Goal: Task Accomplishment & Management: Manage account settings

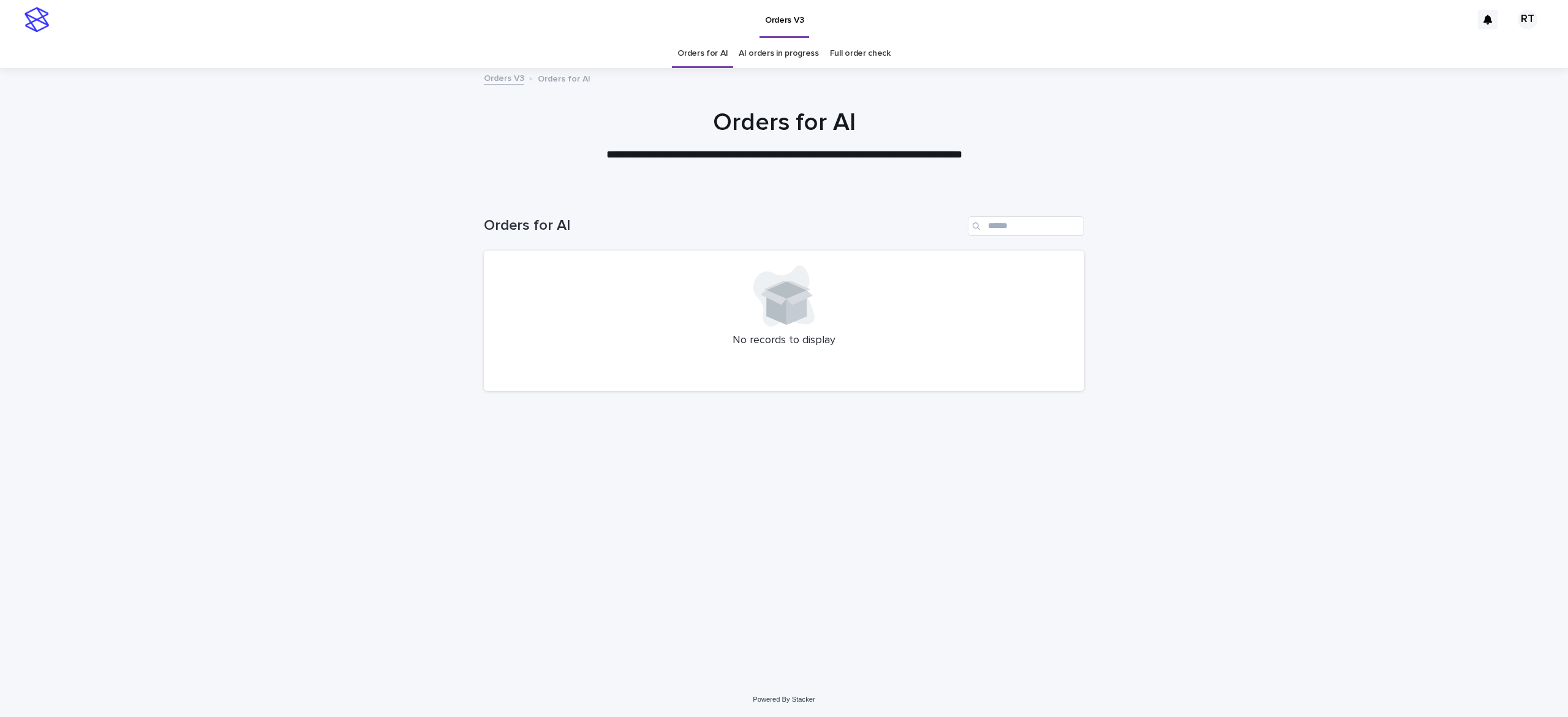
click at [855, 52] on link "Full order check" at bounding box center [860, 53] width 61 height 28
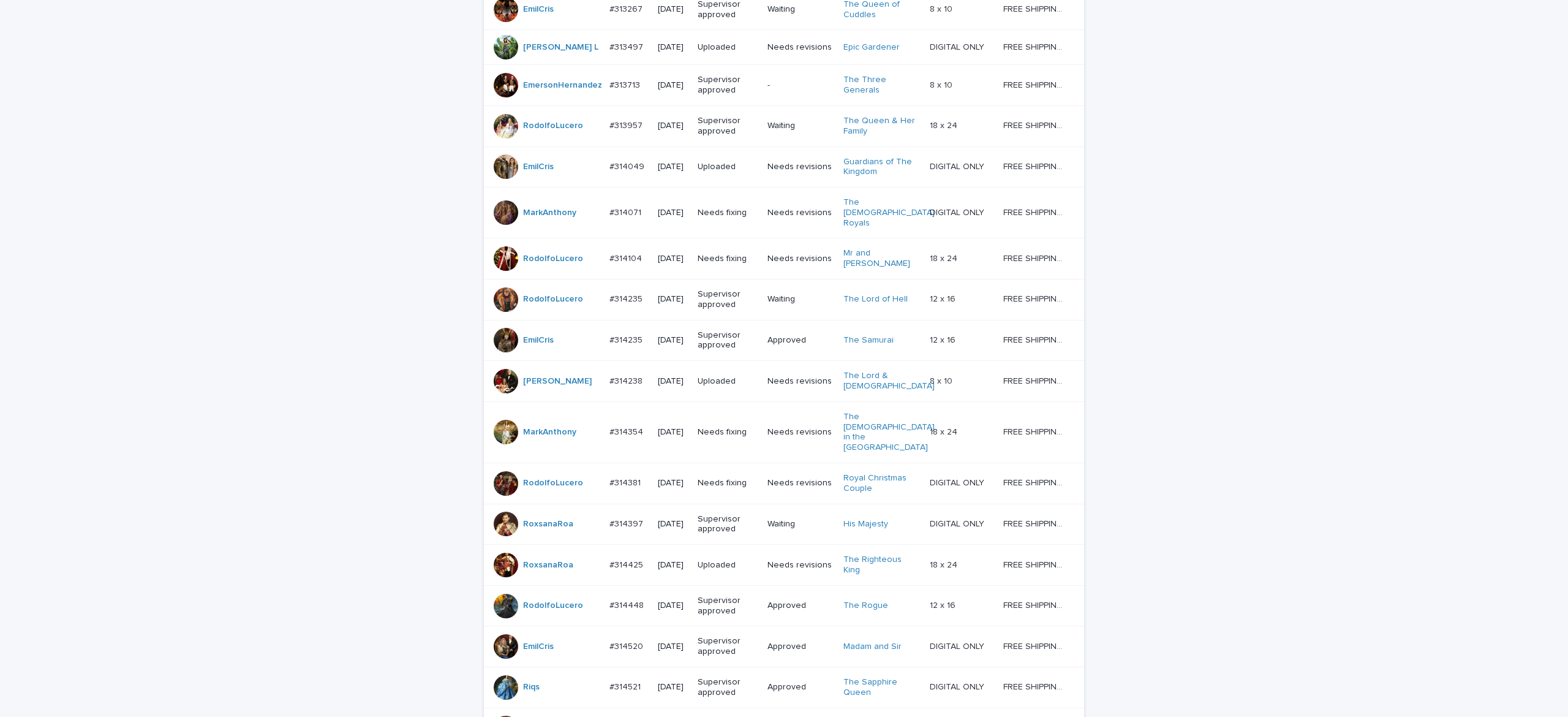
scroll to position [924, 0]
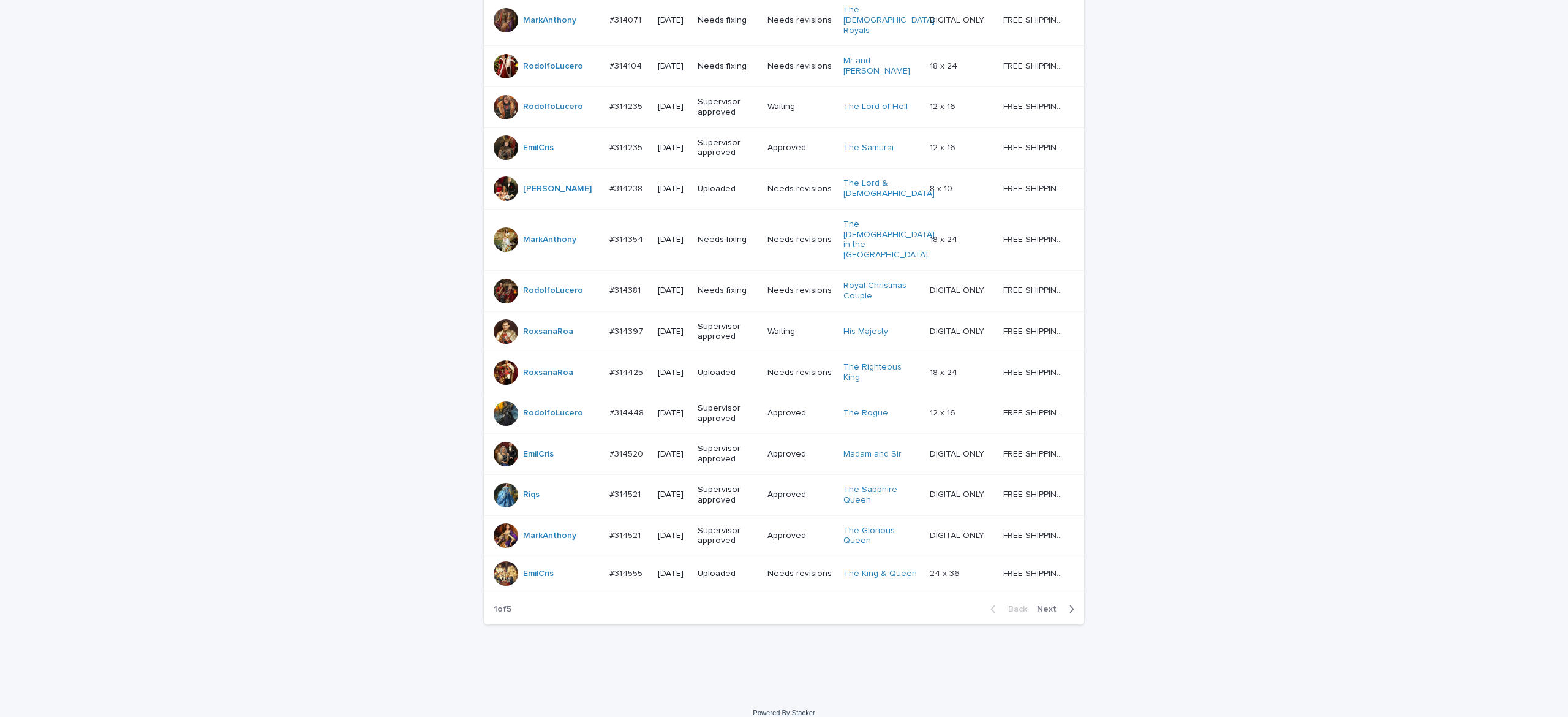
click at [1049, 604] on span "Next" at bounding box center [1051, 608] width 27 height 8
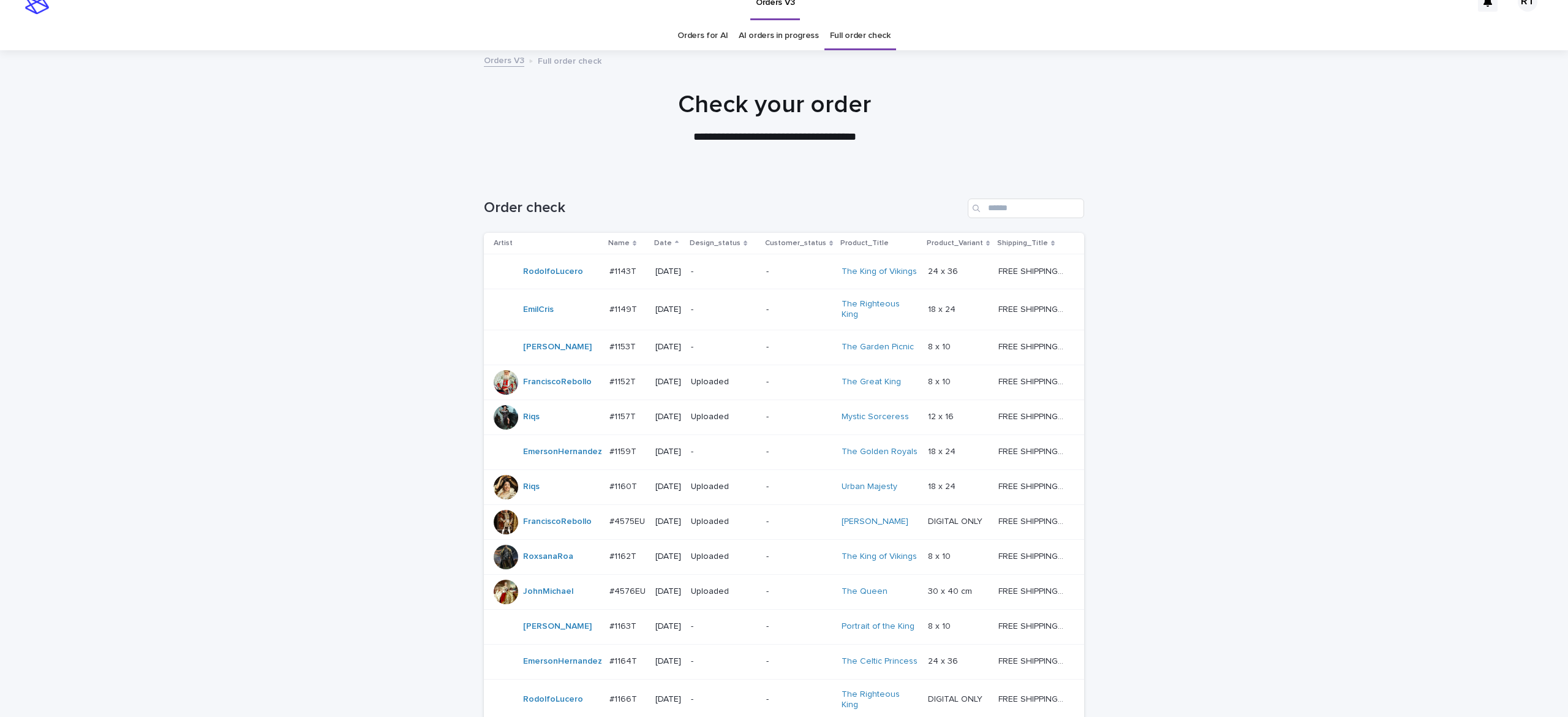
scroll to position [13, 0]
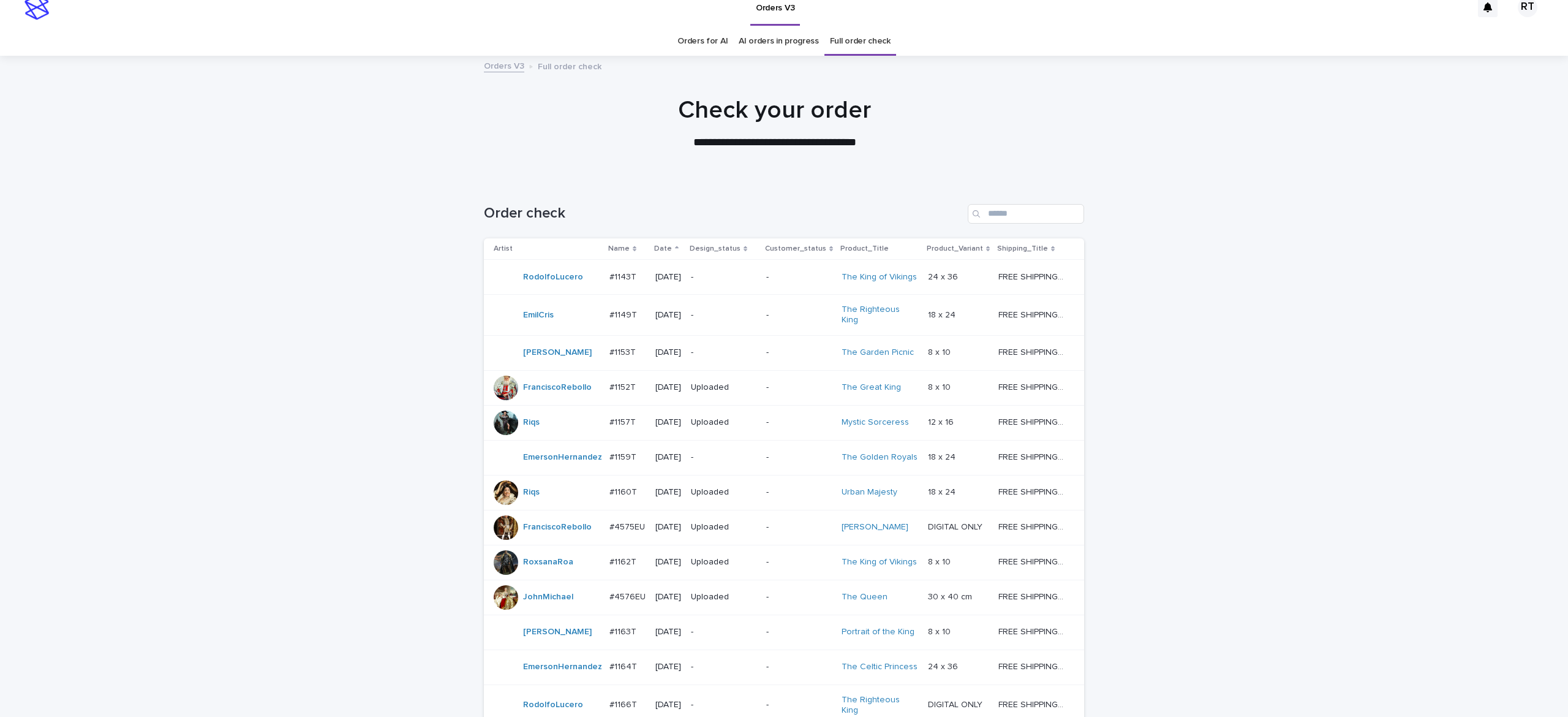
click at [691, 43] on link "Orders for AI" at bounding box center [703, 41] width 50 height 28
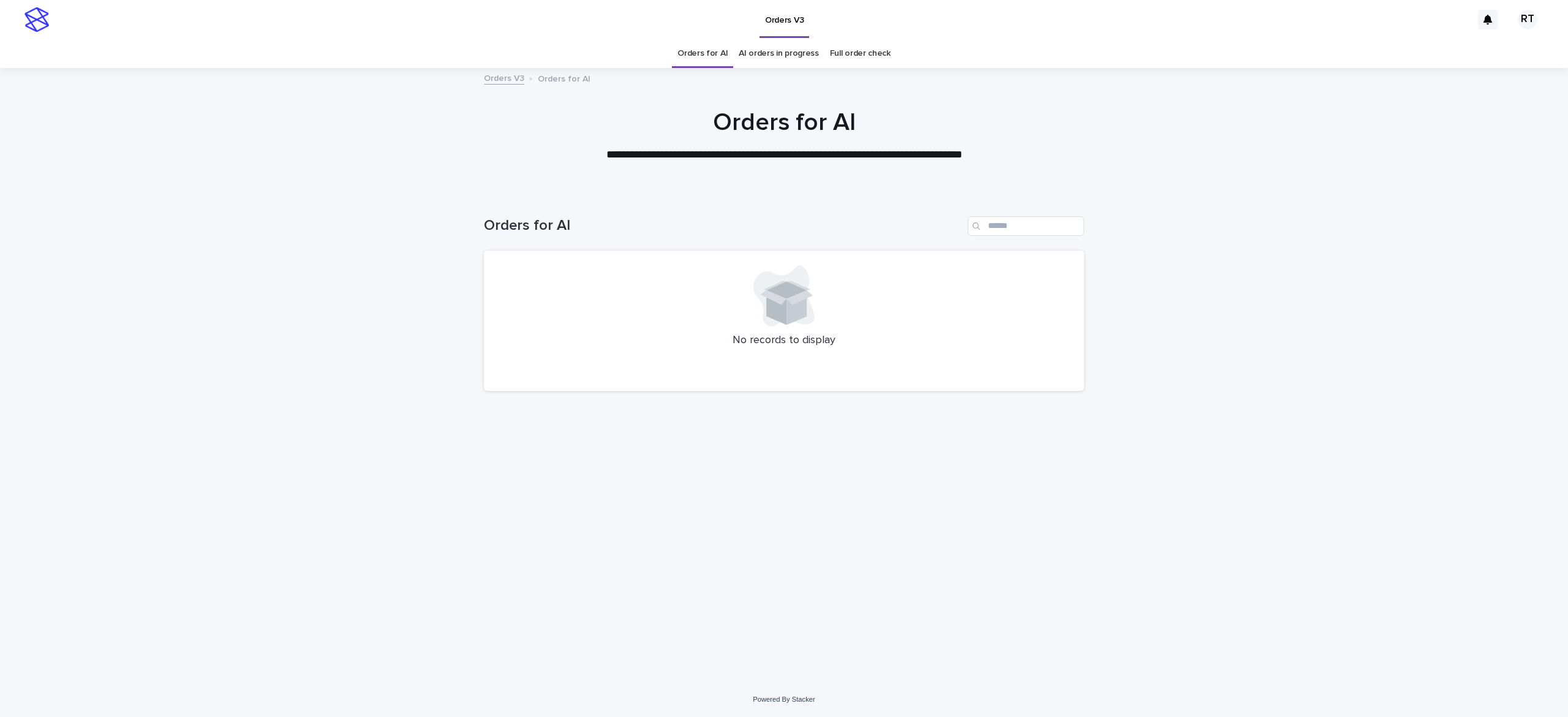
click at [643, 49] on div "Orders for AI AI orders in progress Full order check" at bounding box center [784, 53] width 1568 height 28
drag, startPoint x: 542, startPoint y: 79, endPoint x: 540, endPoint y: 73, distance: 6.3
click at [540, 73] on p "Orders for AI" at bounding box center [563, 78] width 53 height 13
drag, startPoint x: 545, startPoint y: 120, endPoint x: 537, endPoint y: 115, distance: 9.4
click at [537, 115] on h1 "Orders for AI" at bounding box center [784, 122] width 600 height 29
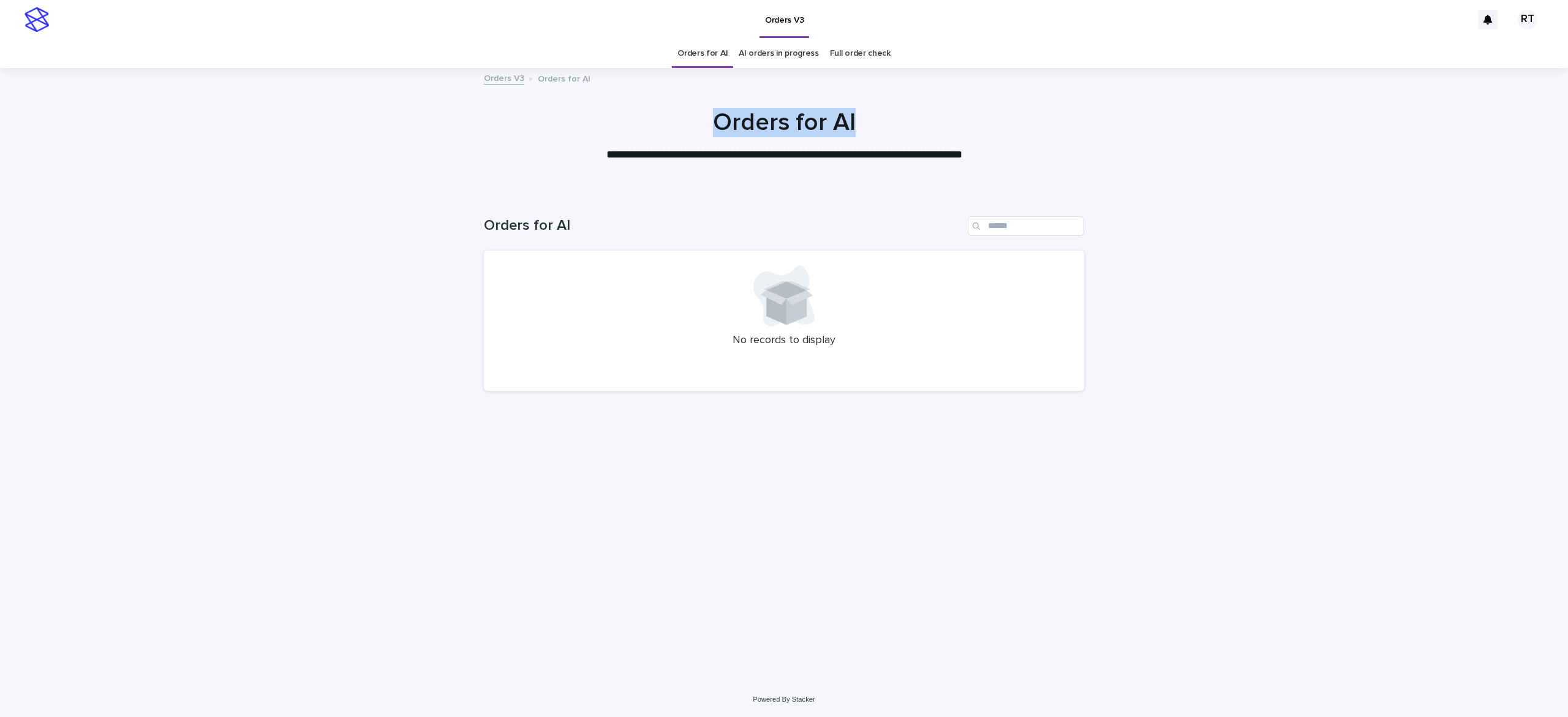
drag, startPoint x: 888, startPoint y: 117, endPoint x: 946, endPoint y: 75, distance: 71.6
click at [947, 73] on div "**********" at bounding box center [784, 129] width 1568 height 124
click at [1340, 313] on div "Loading... Saving… Loading... Saving… Orders for AI No records to display" at bounding box center [784, 437] width 1568 height 490
drag, startPoint x: 912, startPoint y: 311, endPoint x: 931, endPoint y: 313, distance: 19.1
click at [931, 314] on div at bounding box center [784, 295] width 571 height 61
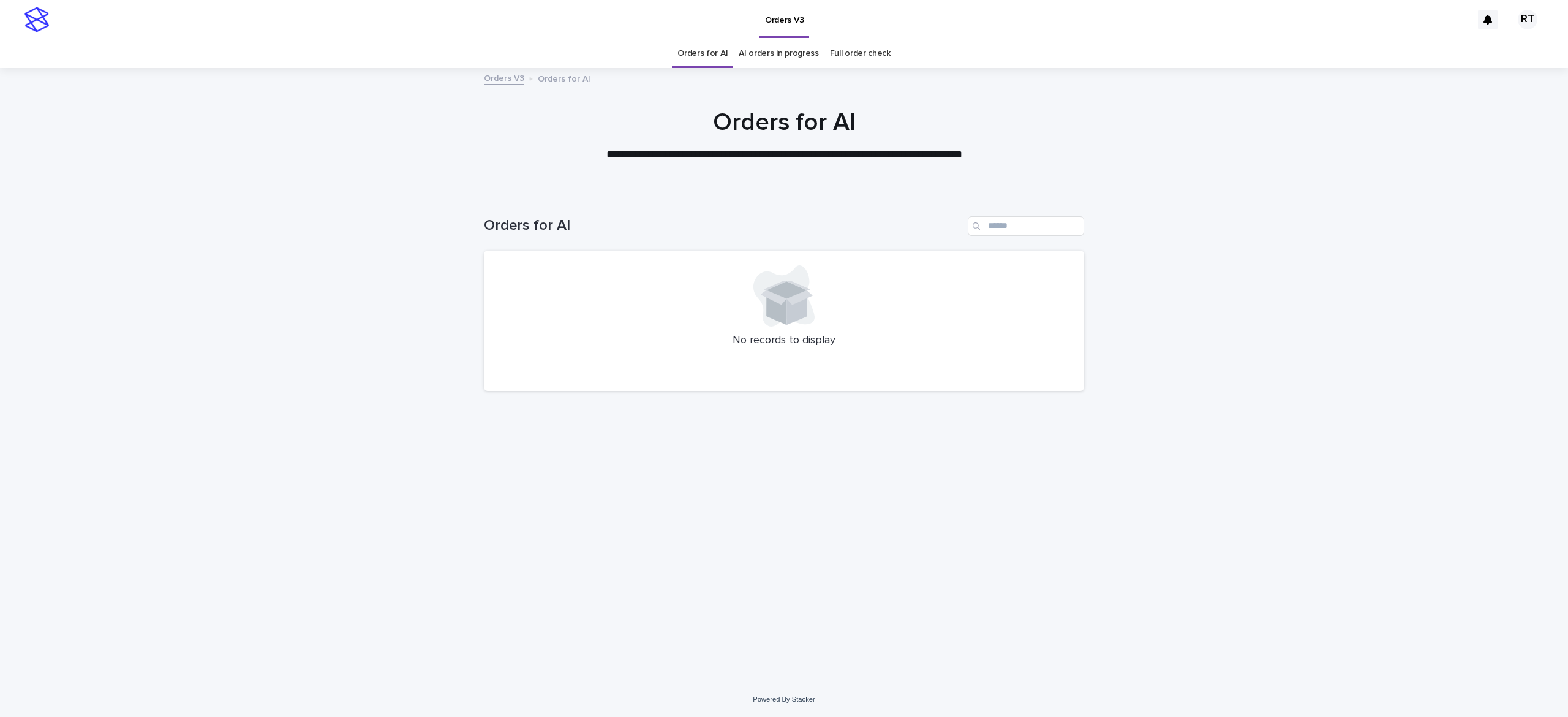
click at [811, 241] on div "Orders for AI" at bounding box center [784, 221] width 600 height 58
drag, startPoint x: 811, startPoint y: 241, endPoint x: 797, endPoint y: 246, distance: 14.9
click at [797, 246] on div "Orders for AI" at bounding box center [784, 221] width 600 height 58
click at [1194, 227] on div "Loading... Saving… Loading... Saving… Orders for AI No records to display" at bounding box center [784, 437] width 1568 height 490
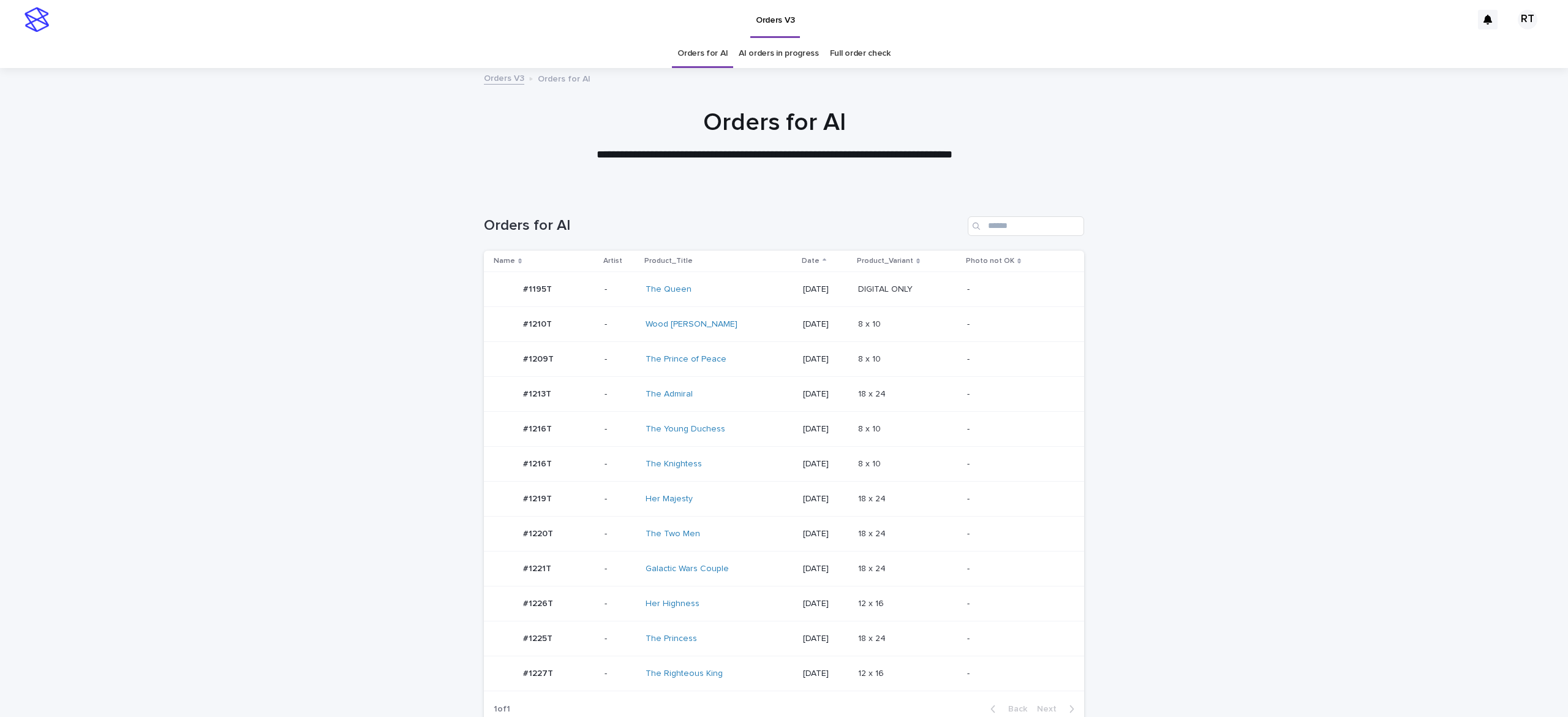
click at [729, 673] on div "The Righteous King" at bounding box center [697, 674] width 103 height 10
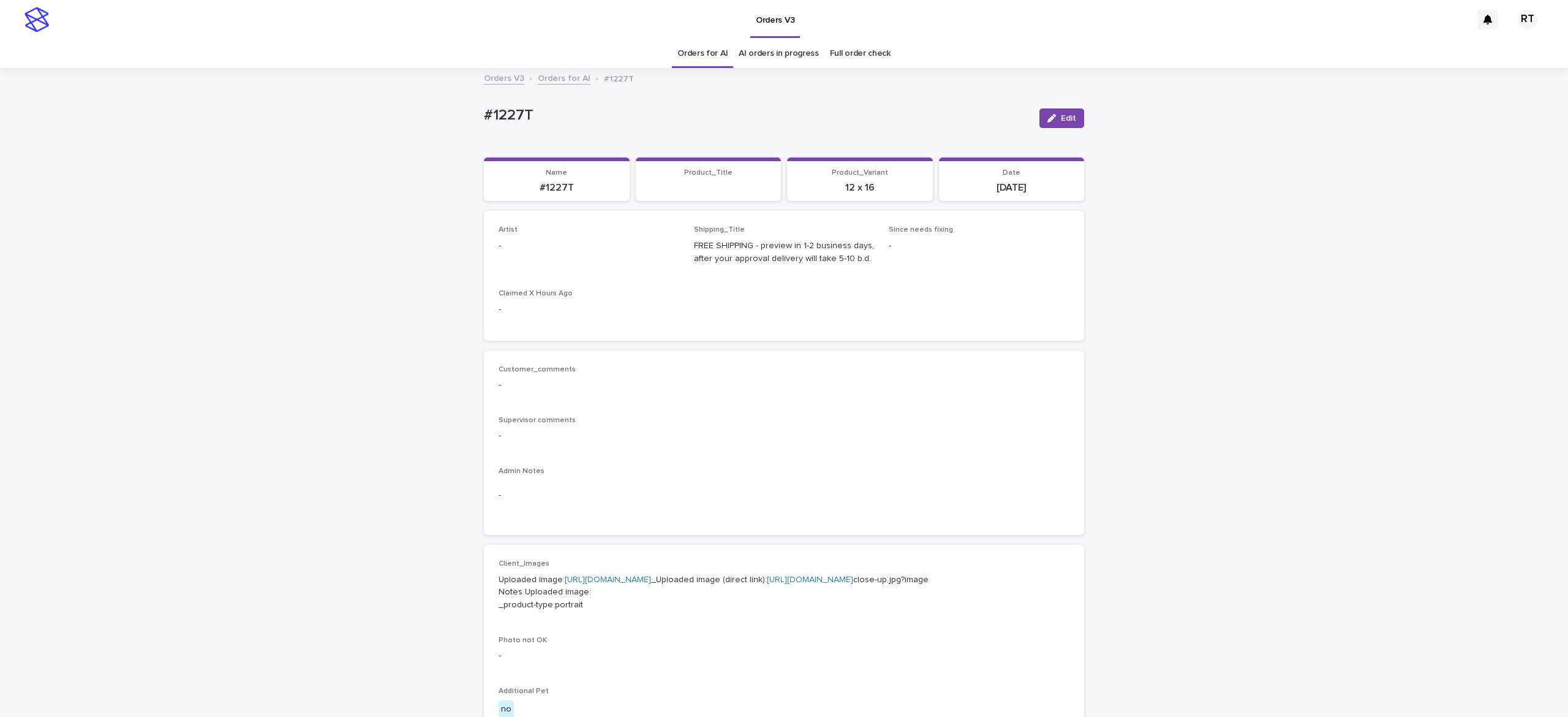
click at [1061, 116] on span "Edit" at bounding box center [1068, 119] width 15 height 8
click at [554, 250] on div "Select..." at bounding box center [568, 251] width 139 height 20
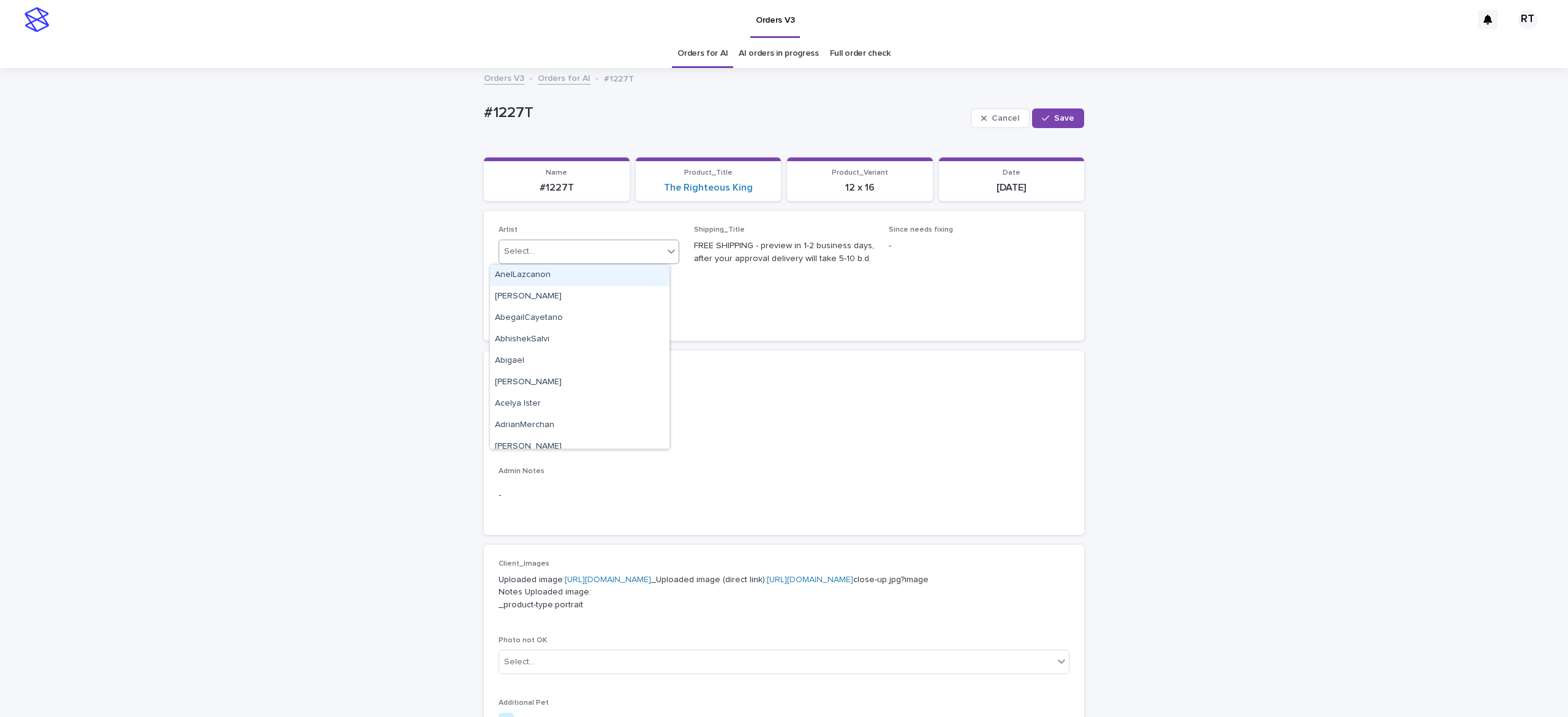
paste input "*****"
type input "*****"
drag, startPoint x: 567, startPoint y: 275, endPoint x: 599, endPoint y: 269, distance: 32.6
click at [567, 274] on div "Ritch L" at bounding box center [579, 275] width 179 height 22
drag, startPoint x: 1045, startPoint y: 118, endPoint x: 1039, endPoint y: 68, distance: 50.4
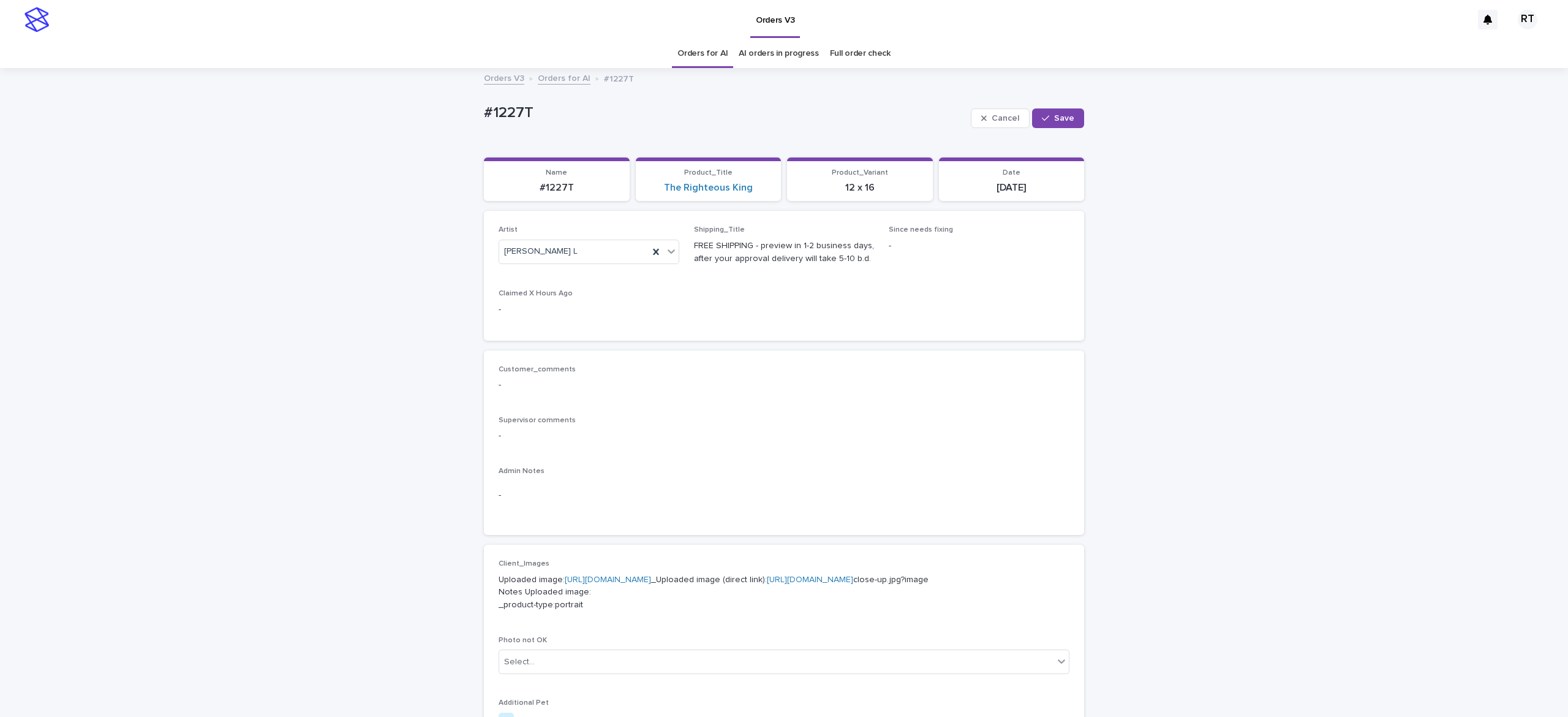
click at [1054, 118] on span "Save" at bounding box center [1064, 119] width 20 height 8
drag, startPoint x: 445, startPoint y: 104, endPoint x: 713, endPoint y: 147, distance: 271.4
click at [654, 133] on div "Loading... Saving… Loading... Saving… #1227T Edit #1227T Edit Sorry, there was …" at bounding box center [784, 634] width 1568 height 1129
copy p "#1227T"
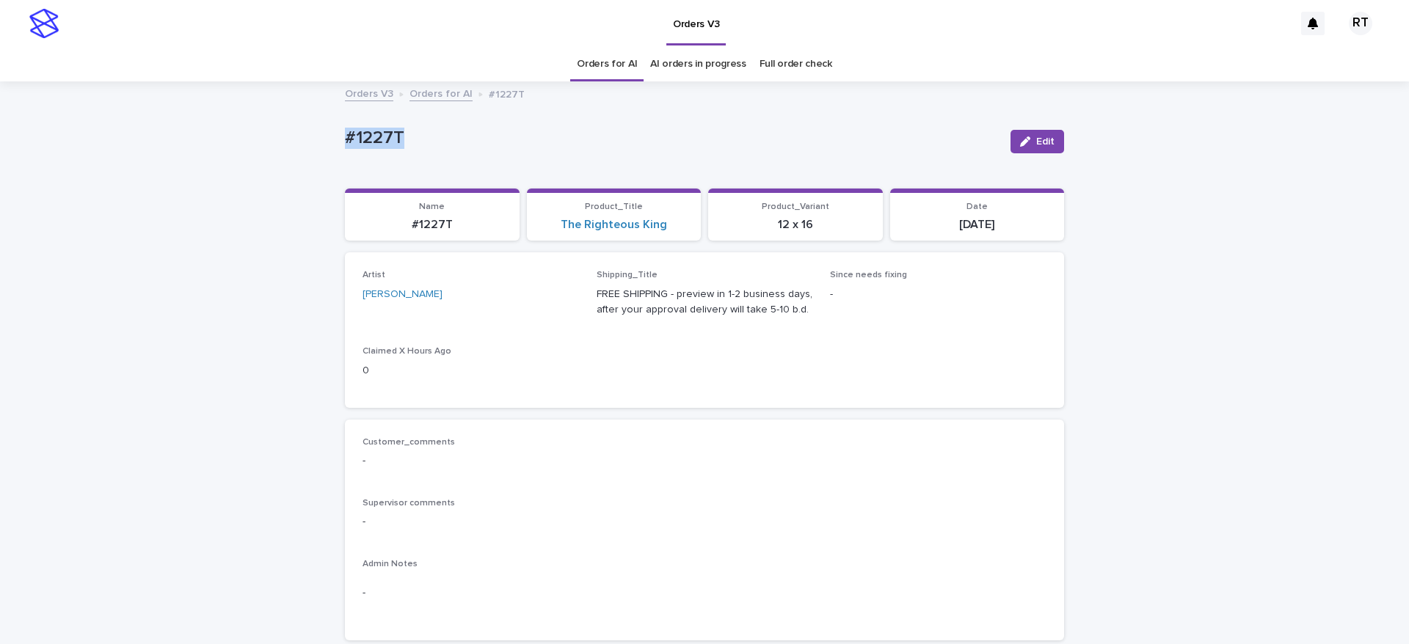
drag, startPoint x: 1034, startPoint y: 139, endPoint x: 577, endPoint y: 315, distance: 490.1
click at [1036, 138] on span "Edit" at bounding box center [1045, 142] width 18 height 10
click at [548, 302] on icon at bounding box center [551, 301] width 7 height 7
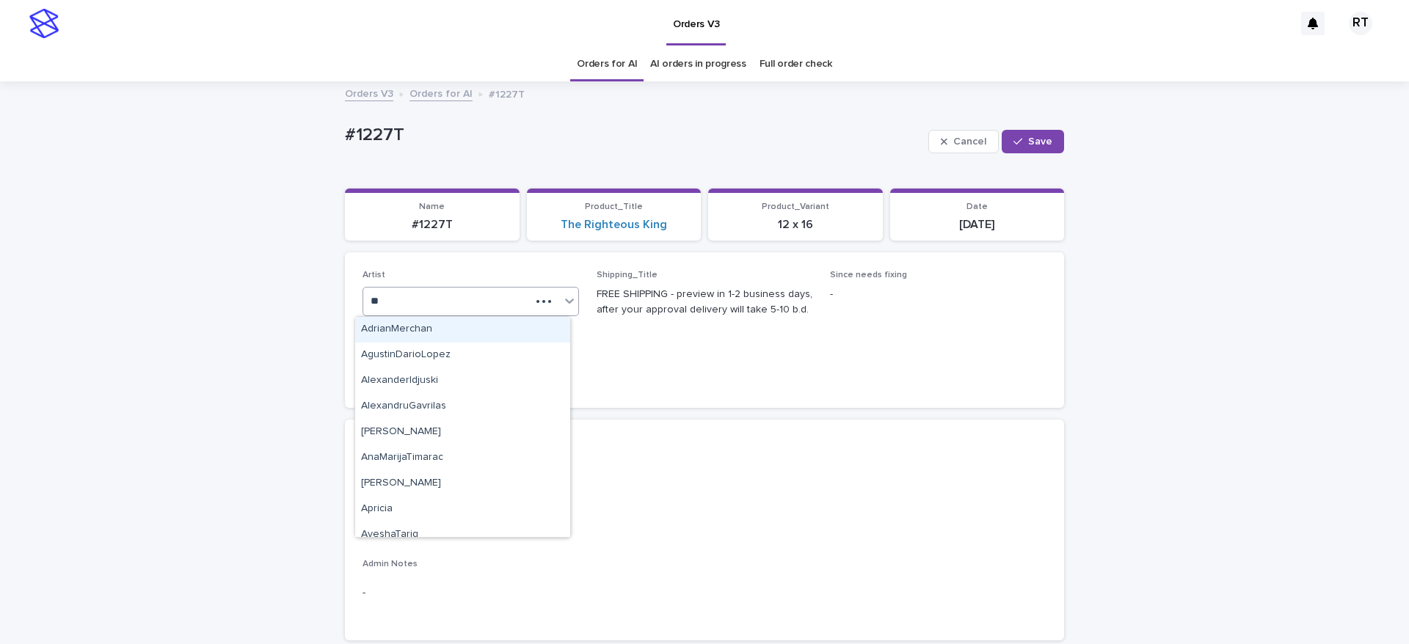
type input "***"
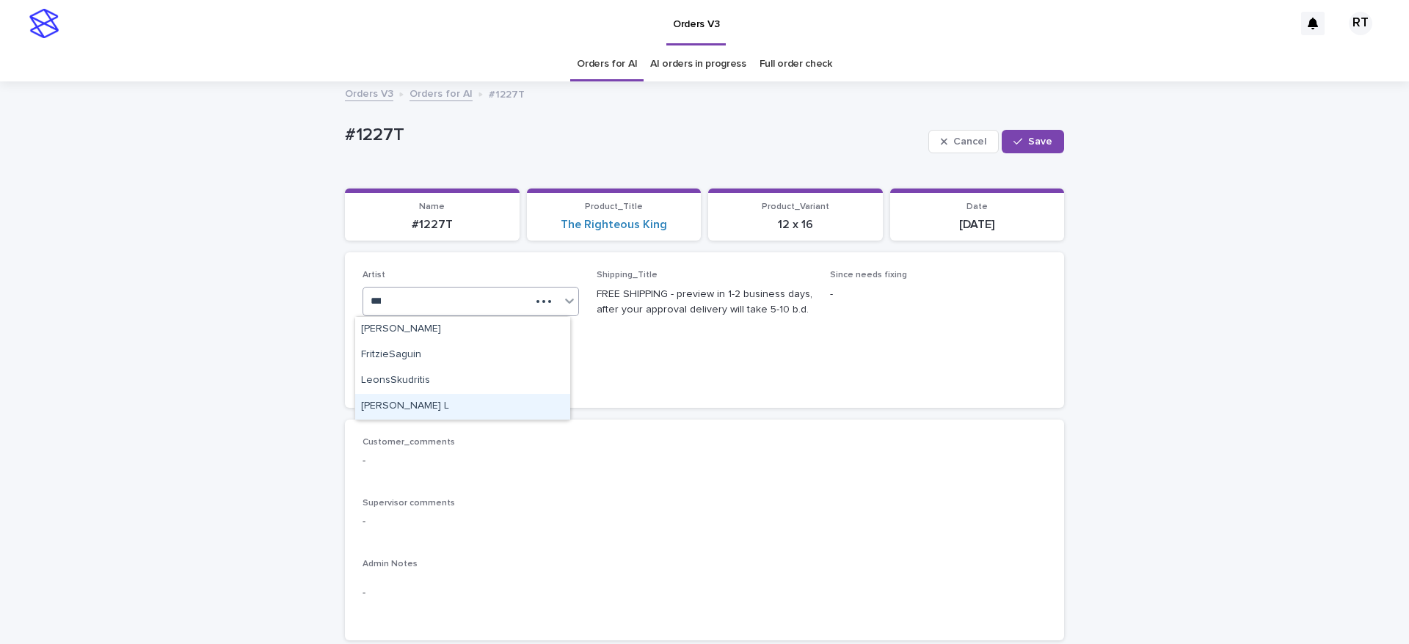
click at [465, 409] on div "[PERSON_NAME] L" at bounding box center [462, 407] width 215 height 26
click at [1031, 144] on span "Save" at bounding box center [1040, 142] width 24 height 10
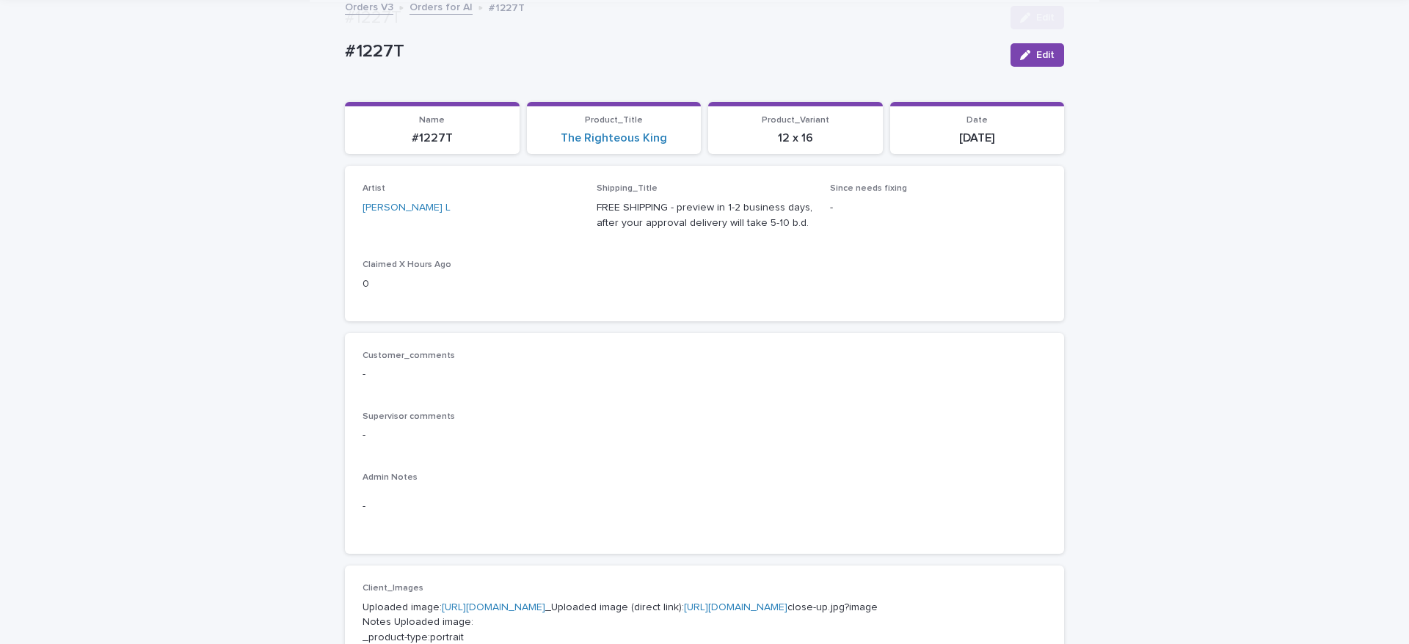
scroll to position [503, 0]
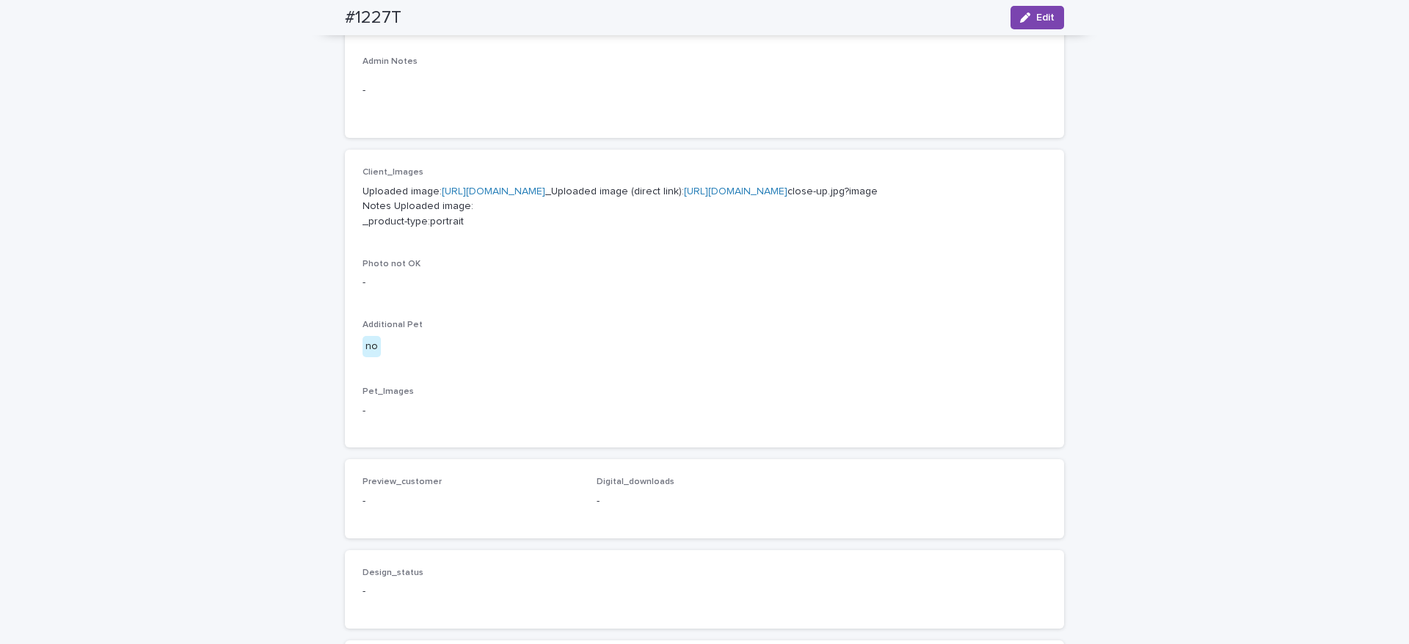
click at [452, 197] on link "https://cdn.shopify.com-uploadkit.app/s/files/1/0033/4807/0511/files/download.h…" at bounding box center [493, 191] width 103 height 10
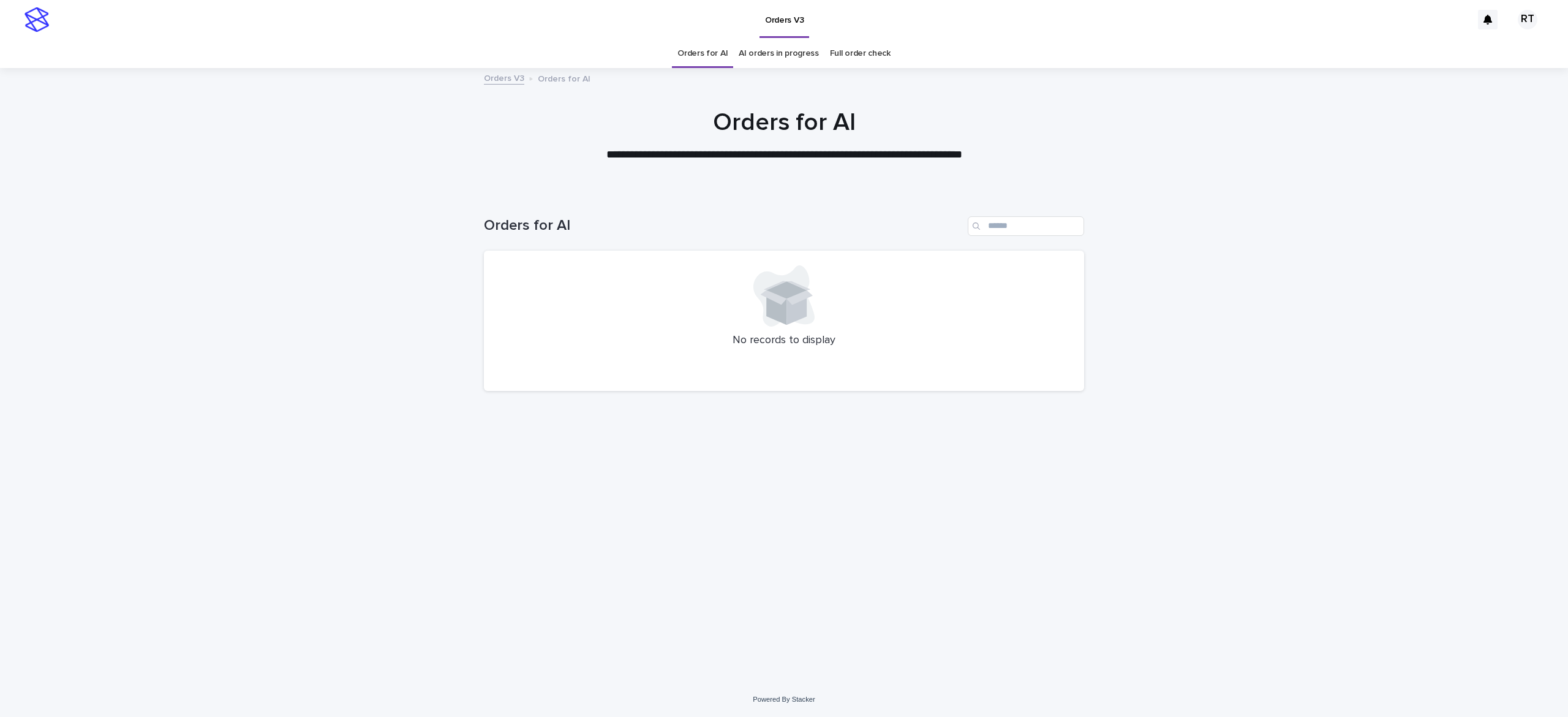
click at [831, 321] on div at bounding box center [784, 295] width 571 height 61
click at [830, 322] on div at bounding box center [784, 295] width 571 height 61
click at [833, 325] on div at bounding box center [784, 295] width 571 height 61
drag, startPoint x: 1208, startPoint y: 439, endPoint x: 1222, endPoint y: 441, distance: 14.1
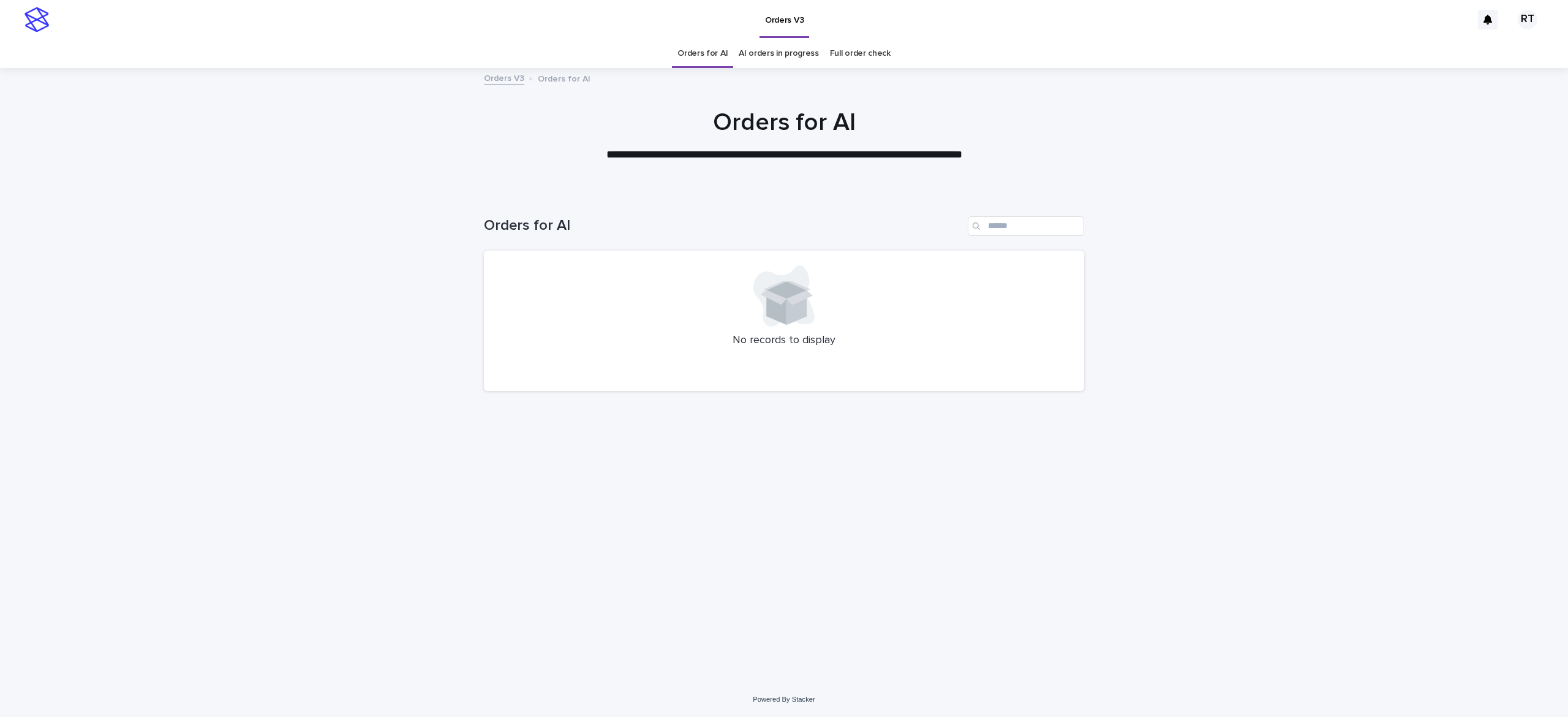
click at [1209, 439] on div "Loading... Saving… Loading... Saving… Orders for AI No records to display" at bounding box center [784, 437] width 1568 height 490
drag, startPoint x: 706, startPoint y: 60, endPoint x: 710, endPoint y: 65, distance: 6.4
click at [704, 63] on link "Orders for AI" at bounding box center [703, 53] width 50 height 28
click at [710, 65] on link "Orders for AI" at bounding box center [703, 53] width 50 height 28
drag, startPoint x: 711, startPoint y: 56, endPoint x: 968, endPoint y: 376, distance: 410.4
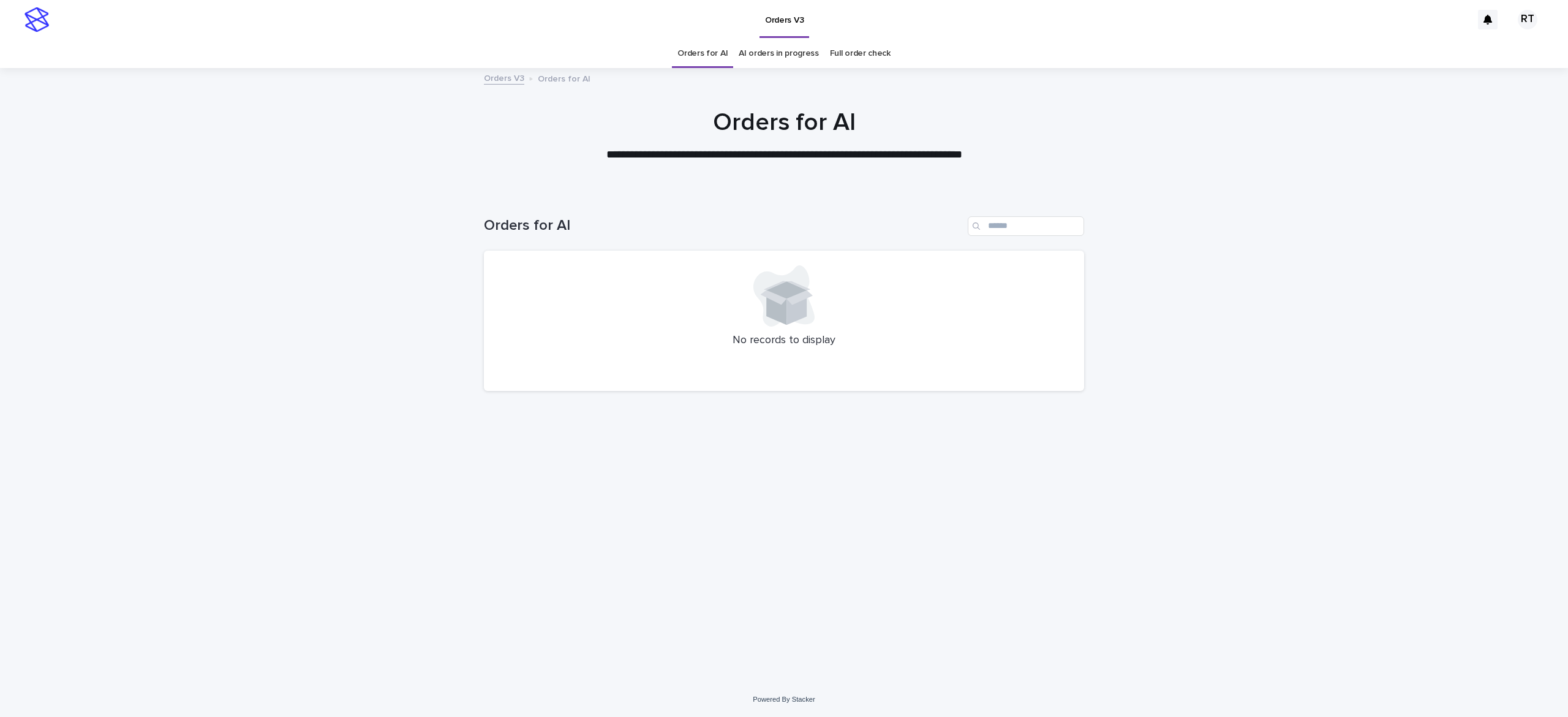
click at [866, 49] on link "Full order check" at bounding box center [860, 53] width 61 height 28
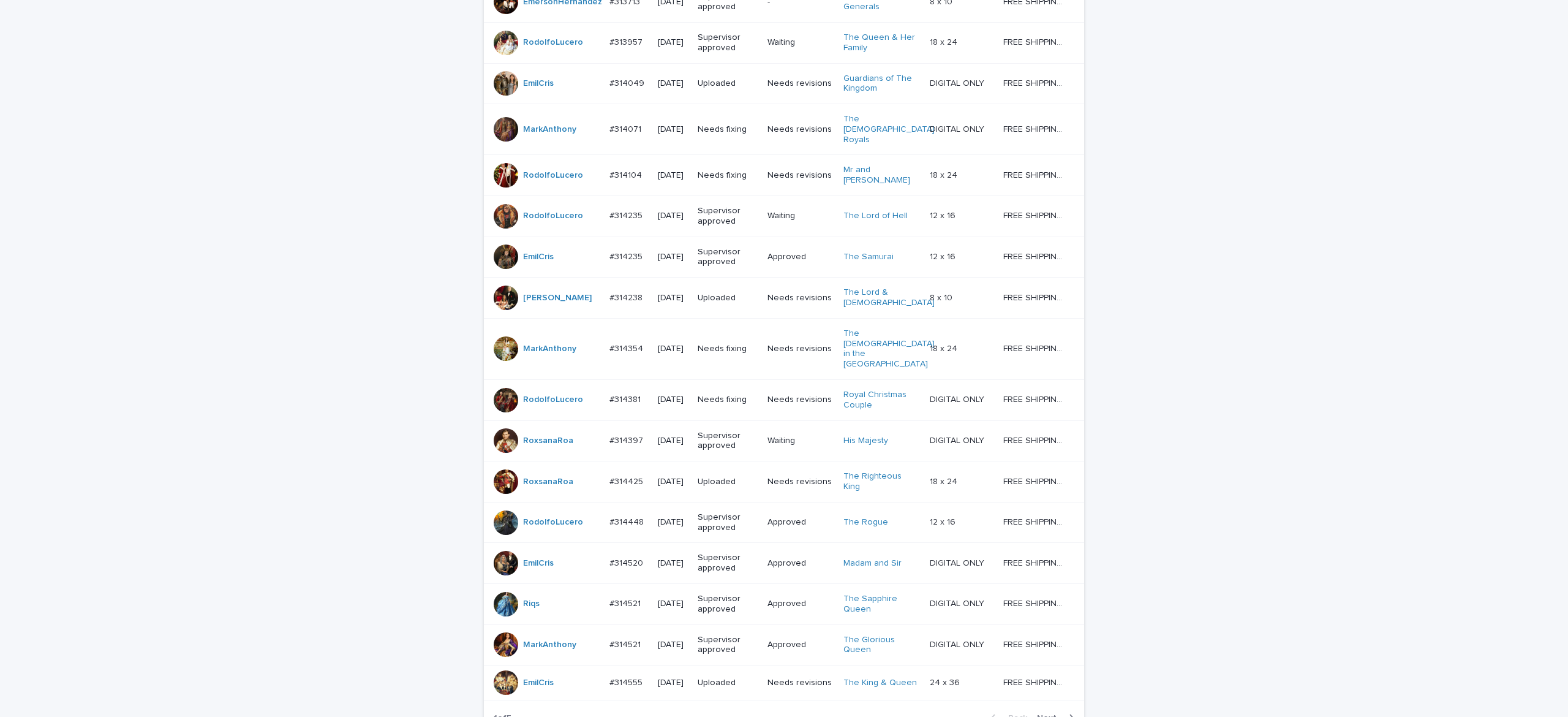
scroll to position [924, 0]
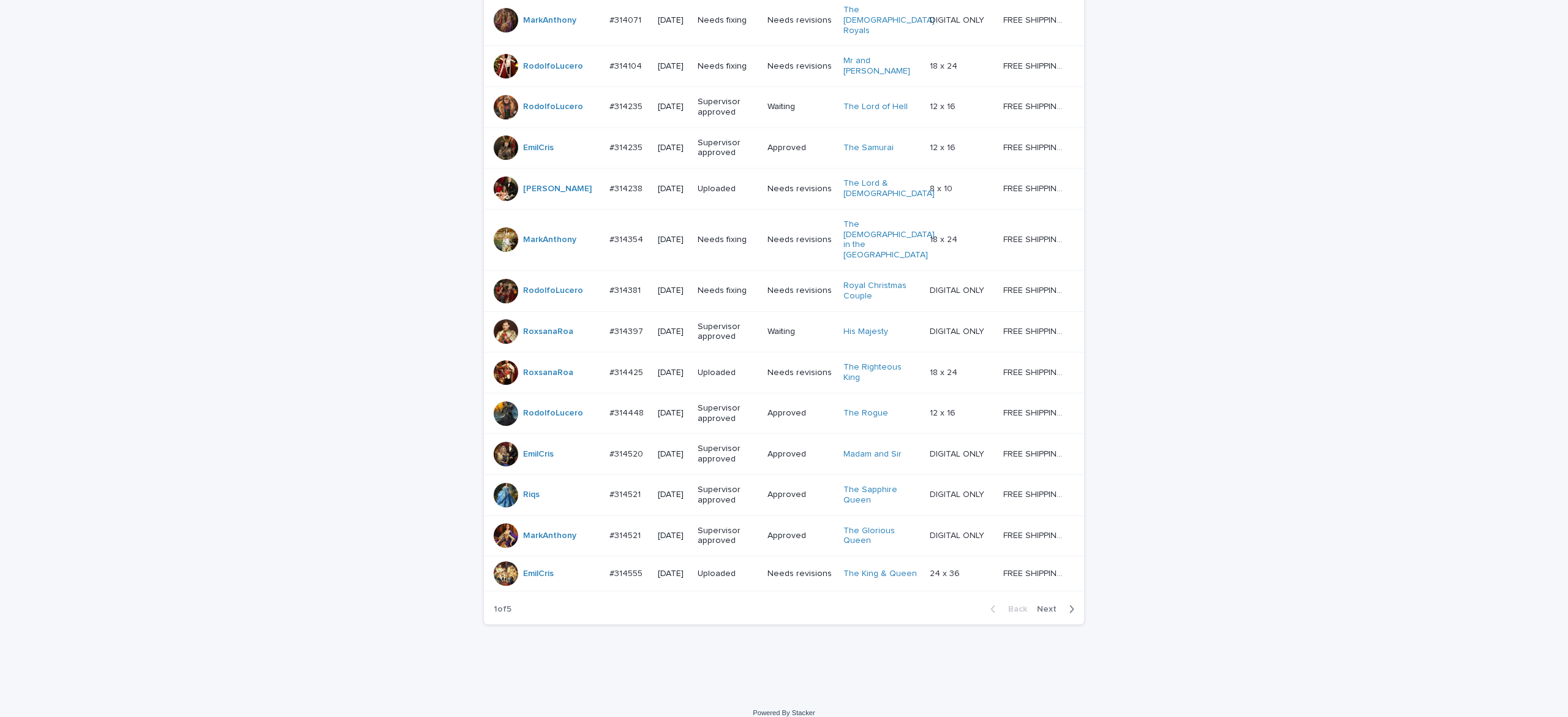
click at [1037, 593] on div "Back Next" at bounding box center [1032, 608] width 103 height 31
click at [1037, 604] on span "Next" at bounding box center [1051, 608] width 27 height 8
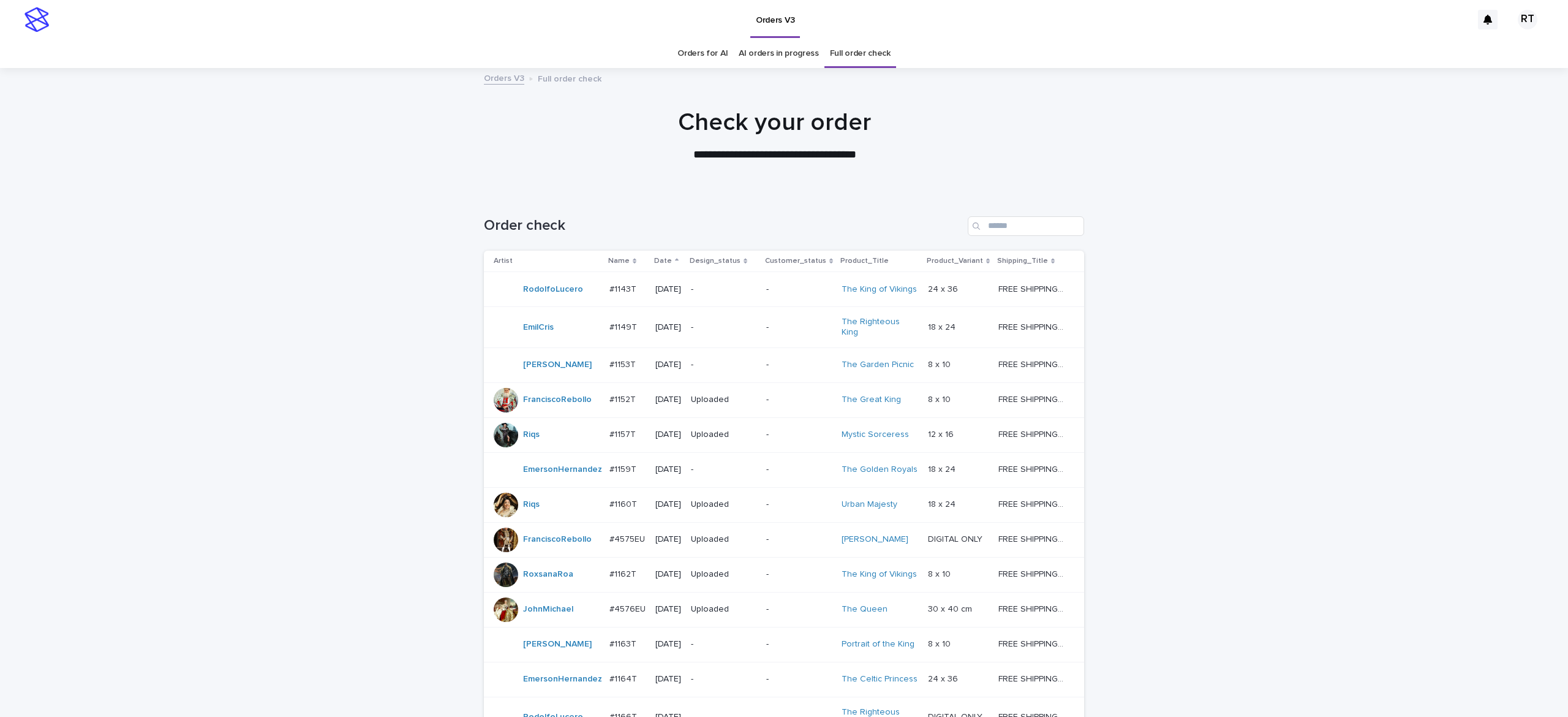
click at [697, 53] on link "Orders for AI" at bounding box center [703, 53] width 50 height 28
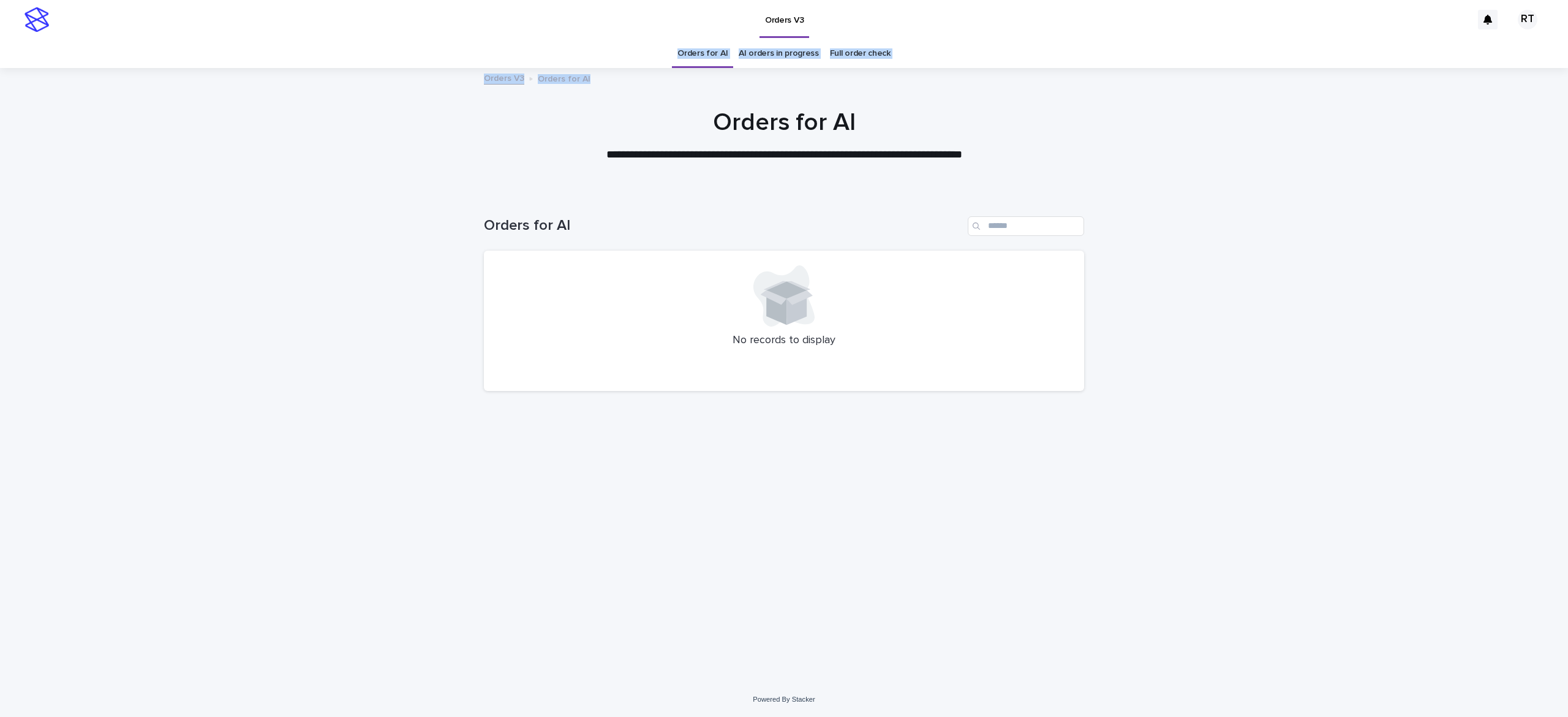
drag, startPoint x: 658, startPoint y: 71, endPoint x: 658, endPoint y: 1, distance: 70.0
click at [654, 28] on div "**********" at bounding box center [784, 358] width 1568 height 717
click at [163, 247] on div "Loading... Saving… Loading... Saving… Orders for AI No records to display" at bounding box center [784, 437] width 1568 height 490
click at [697, 55] on link "Orders for AI" at bounding box center [703, 53] width 50 height 28
click at [845, 51] on link "Full order check" at bounding box center [860, 53] width 61 height 28
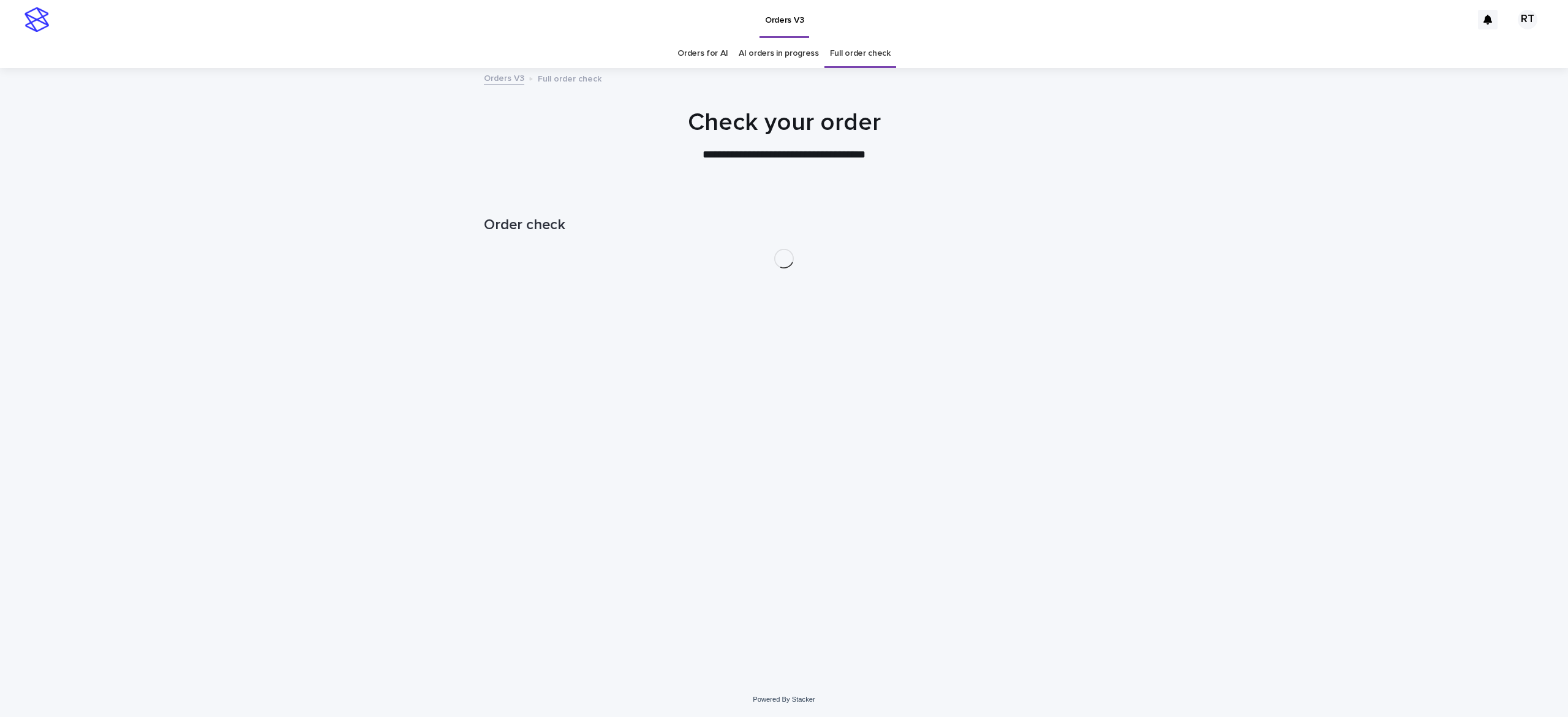
click at [853, 61] on link "Full order check" at bounding box center [860, 53] width 61 height 28
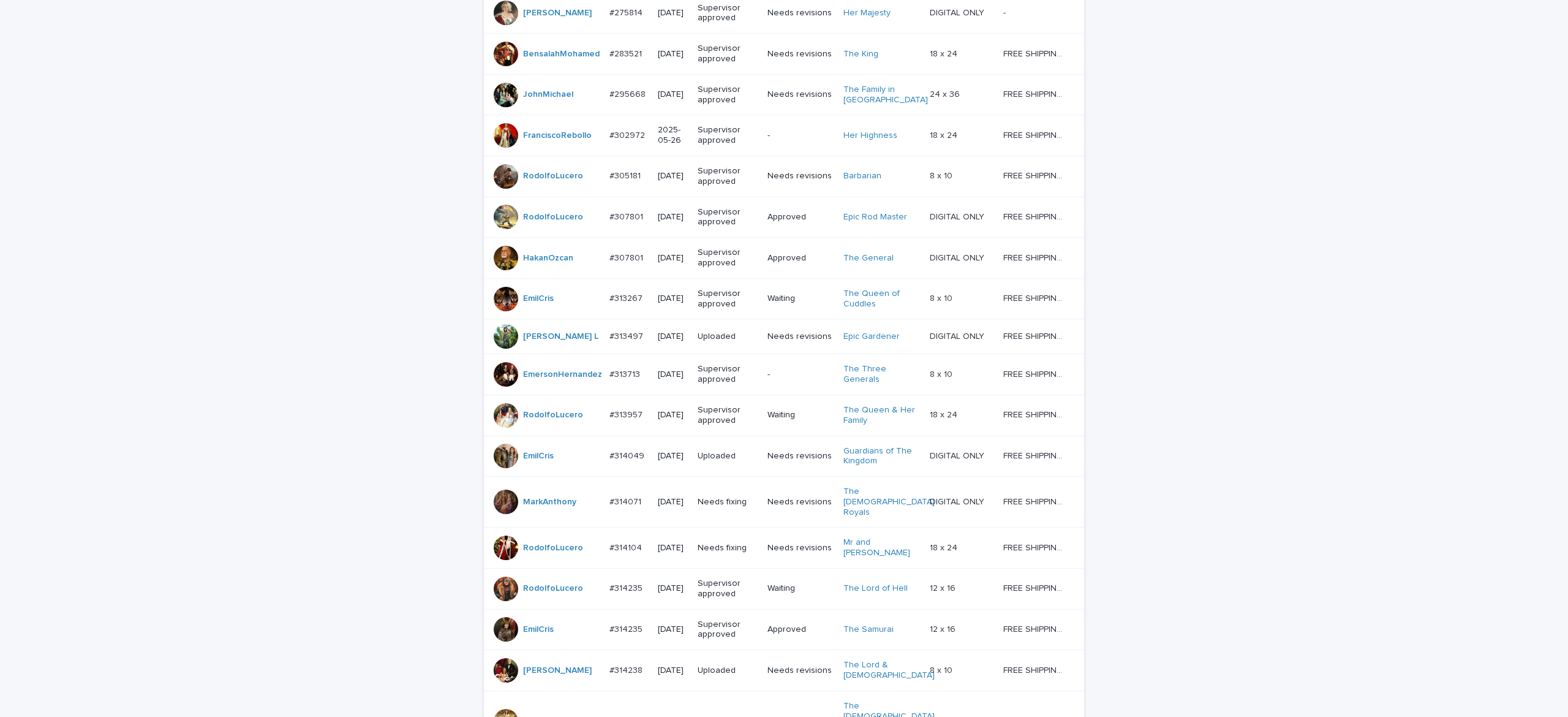
scroll to position [924, 0]
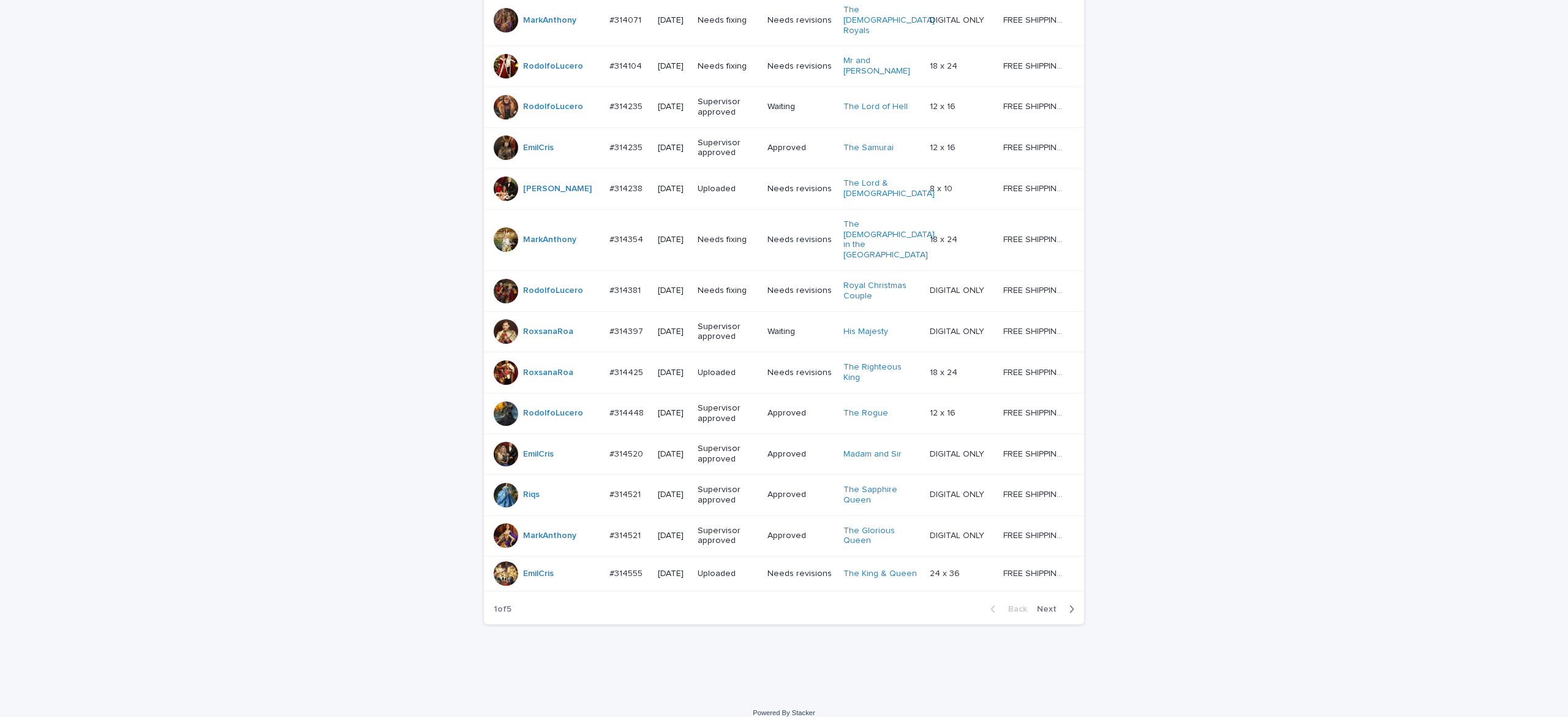
click at [1040, 604] on span "Next" at bounding box center [1051, 608] width 27 height 8
click at [1042, 593] on div "Back Next" at bounding box center [1032, 608] width 103 height 31
click at [1041, 593] on div "Back Next" at bounding box center [1032, 608] width 103 height 31
click at [1039, 593] on div "Back Next" at bounding box center [1032, 608] width 103 height 31
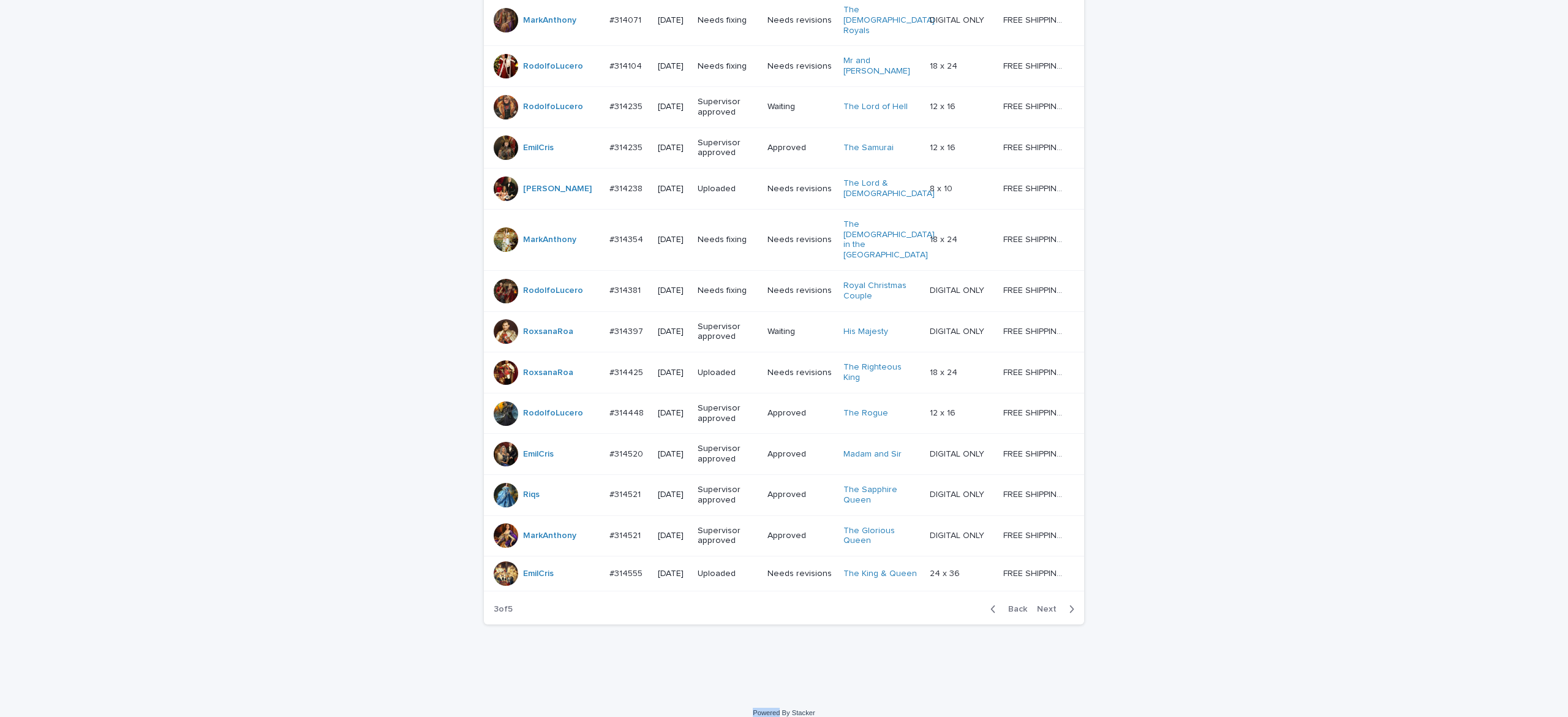
click at [1040, 593] on div "Back Next" at bounding box center [1032, 608] width 103 height 31
click at [1042, 593] on div "Back Next" at bounding box center [1032, 608] width 103 height 31
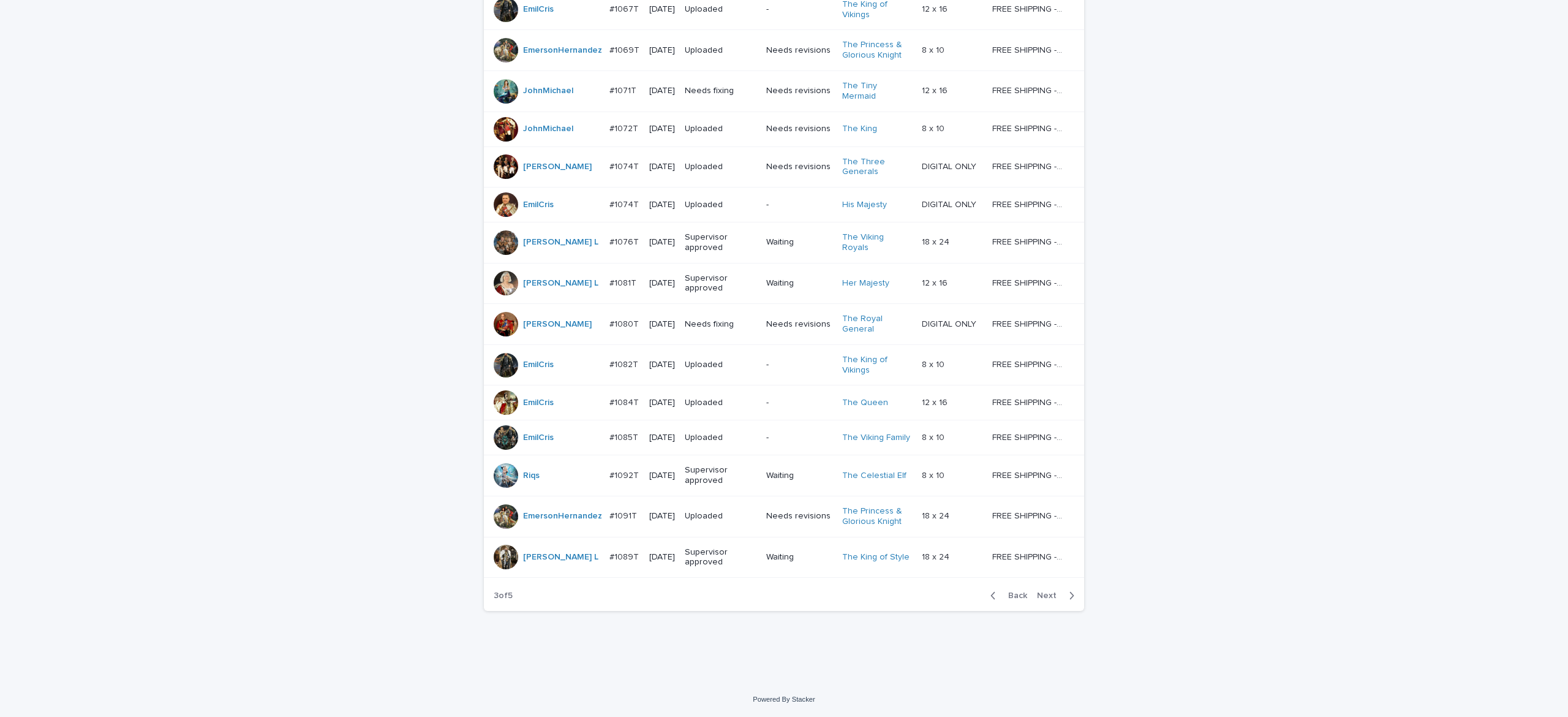
click at [1032, 595] on button "Next" at bounding box center [1058, 595] width 52 height 11
click at [1031, 593] on div "Back Next" at bounding box center [1032, 595] width 103 height 31
click at [1032, 593] on button "Next" at bounding box center [1058, 595] width 52 height 11
click at [1030, 592] on div "Back Next" at bounding box center [1032, 595] width 103 height 31
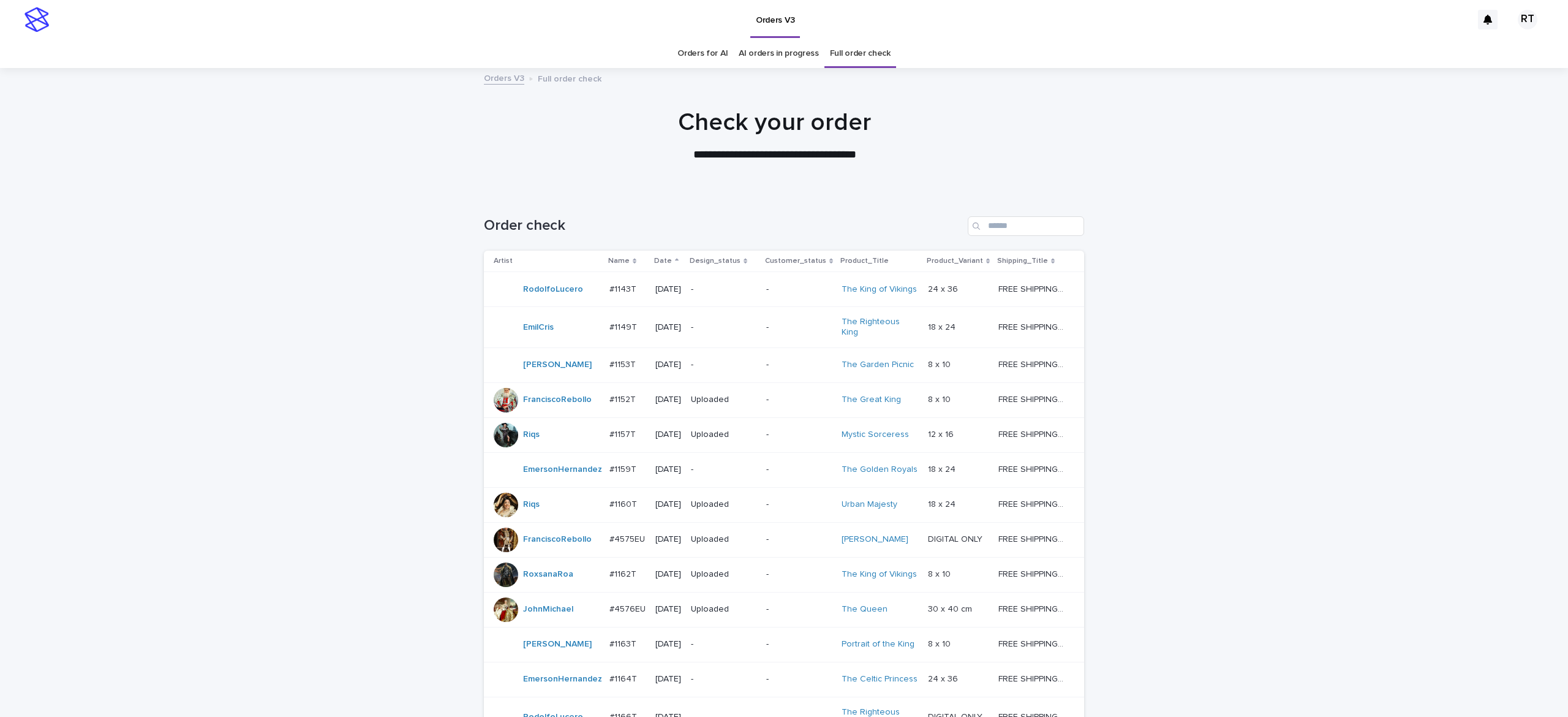
click at [702, 63] on link "Orders for AI" at bounding box center [703, 53] width 50 height 28
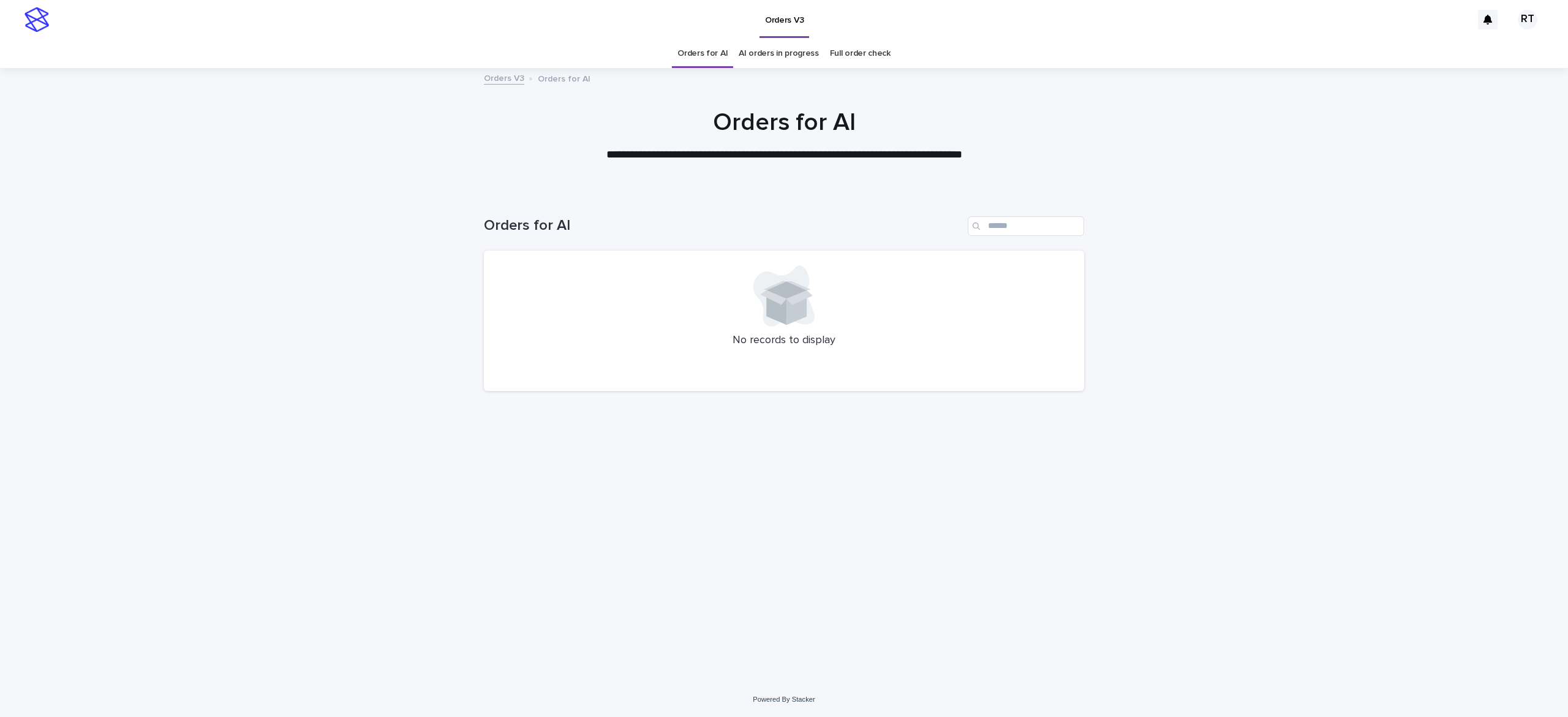
click at [865, 58] on link "Full order check" at bounding box center [860, 53] width 61 height 28
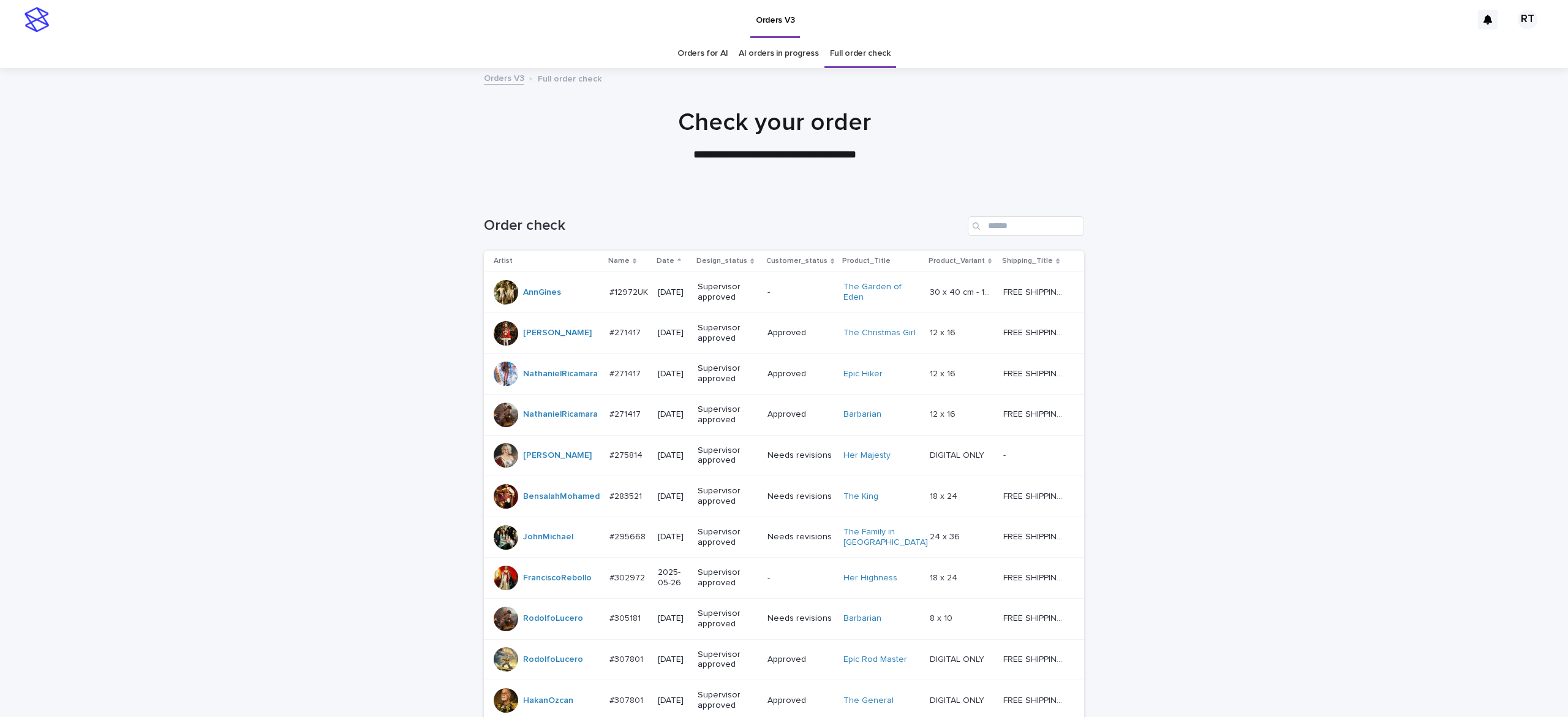
click at [698, 55] on link "Orders for AI" at bounding box center [703, 53] width 50 height 28
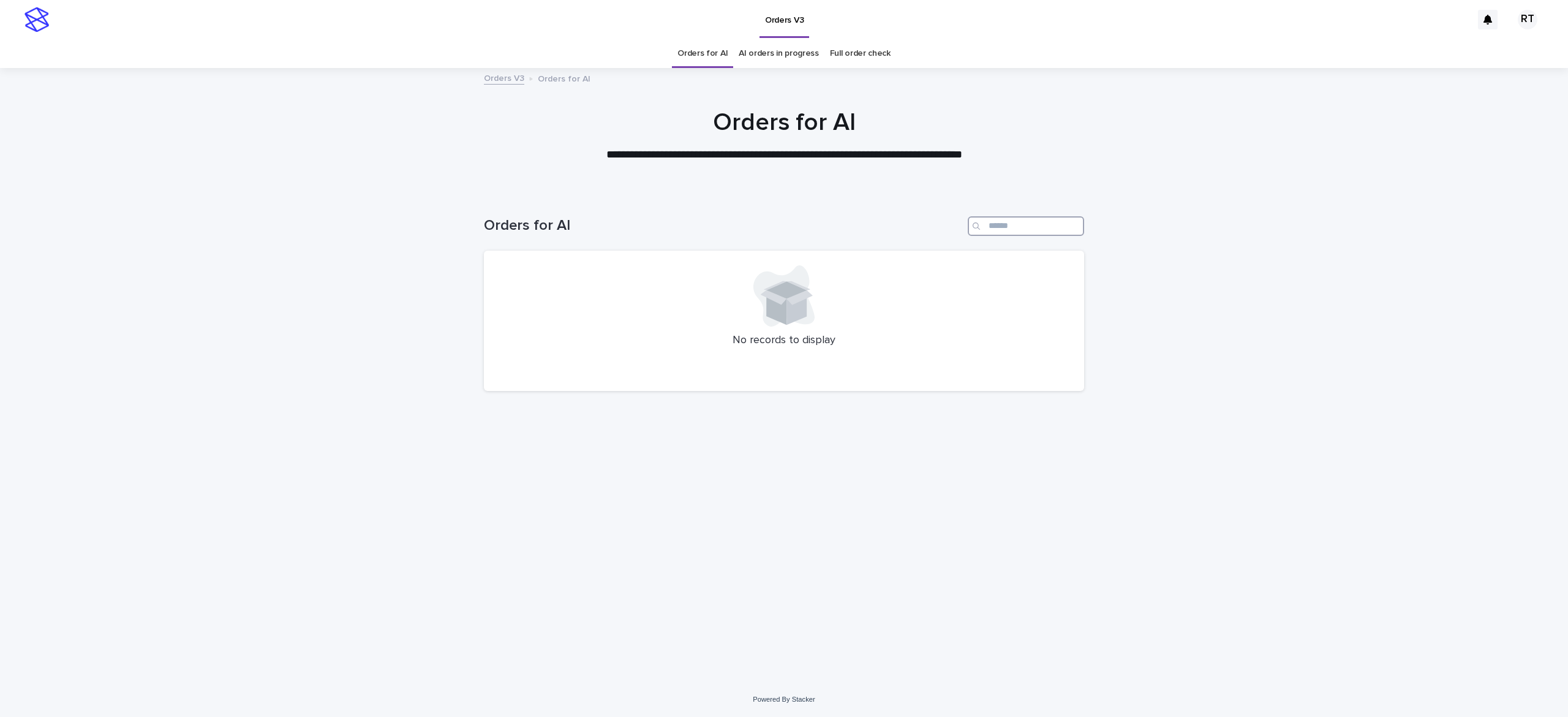
click at [1006, 220] on input "Search" at bounding box center [1026, 225] width 116 height 19
paste input "*****"
type input "*****"
drag, startPoint x: 998, startPoint y: 220, endPoint x: 874, endPoint y: 233, distance: 124.7
click at [861, 225] on div "Orders for AI *****" at bounding box center [784, 225] width 600 height 19
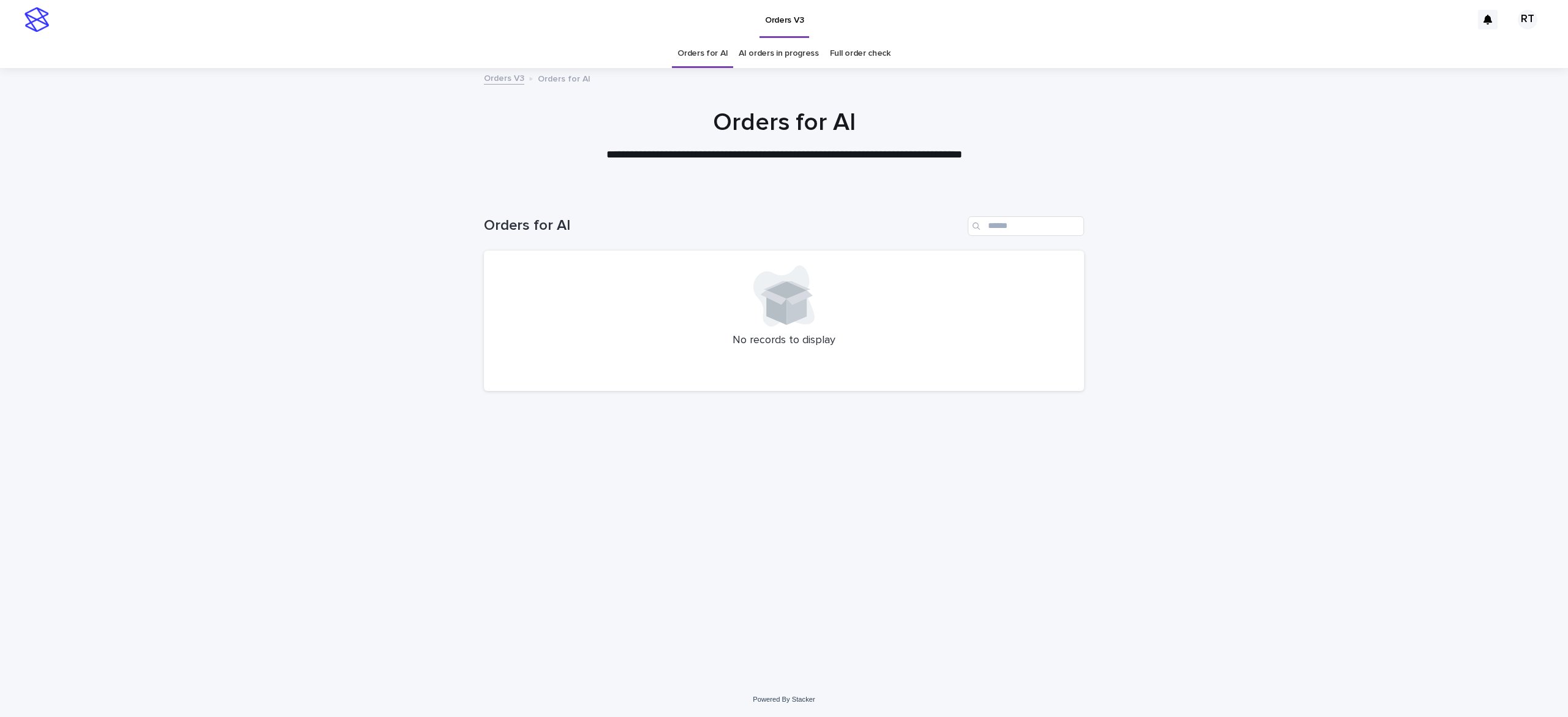
click at [1283, 397] on div "Loading... Saving… Loading... Saving… Orders for AI No records to display" at bounding box center [784, 437] width 1568 height 490
click at [860, 60] on link "Full order check" at bounding box center [860, 53] width 61 height 28
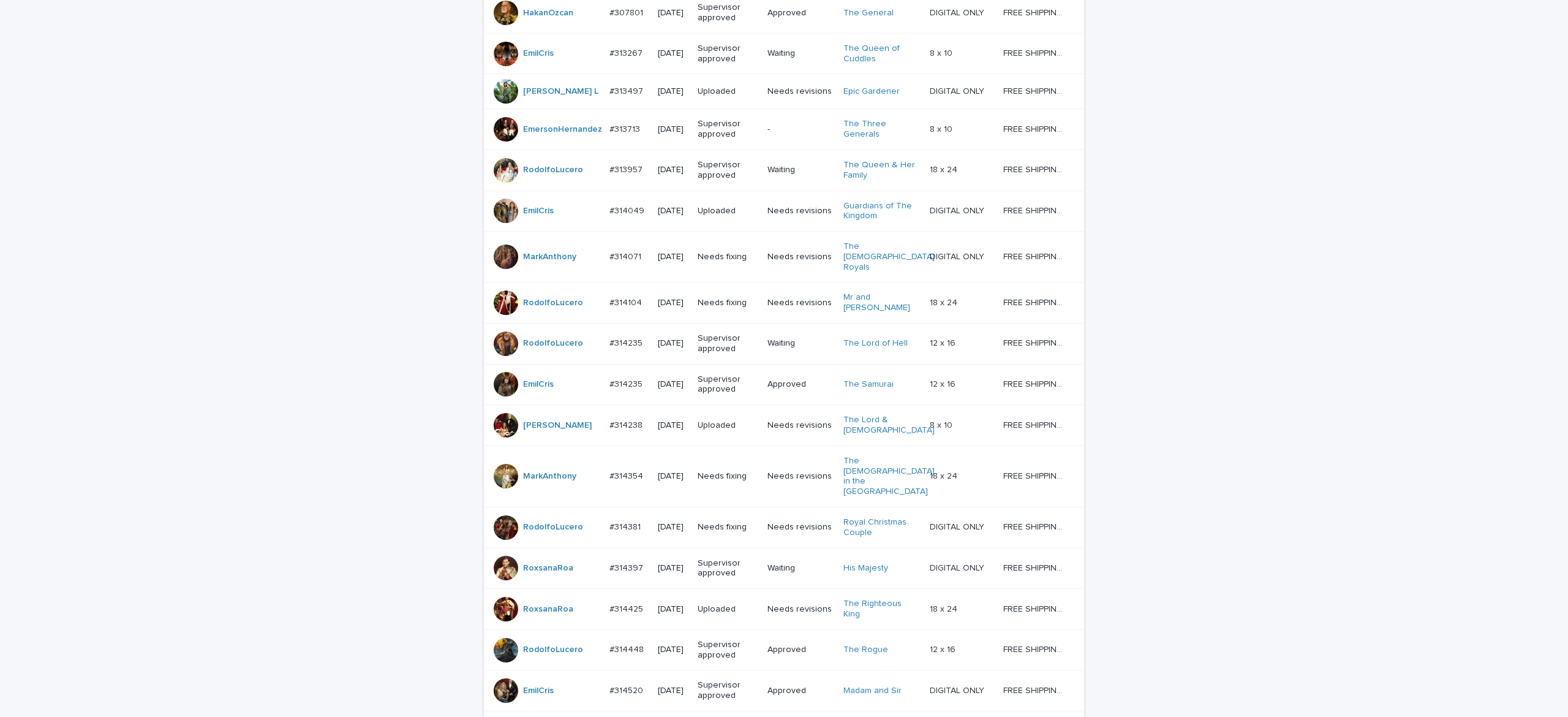
scroll to position [924, 0]
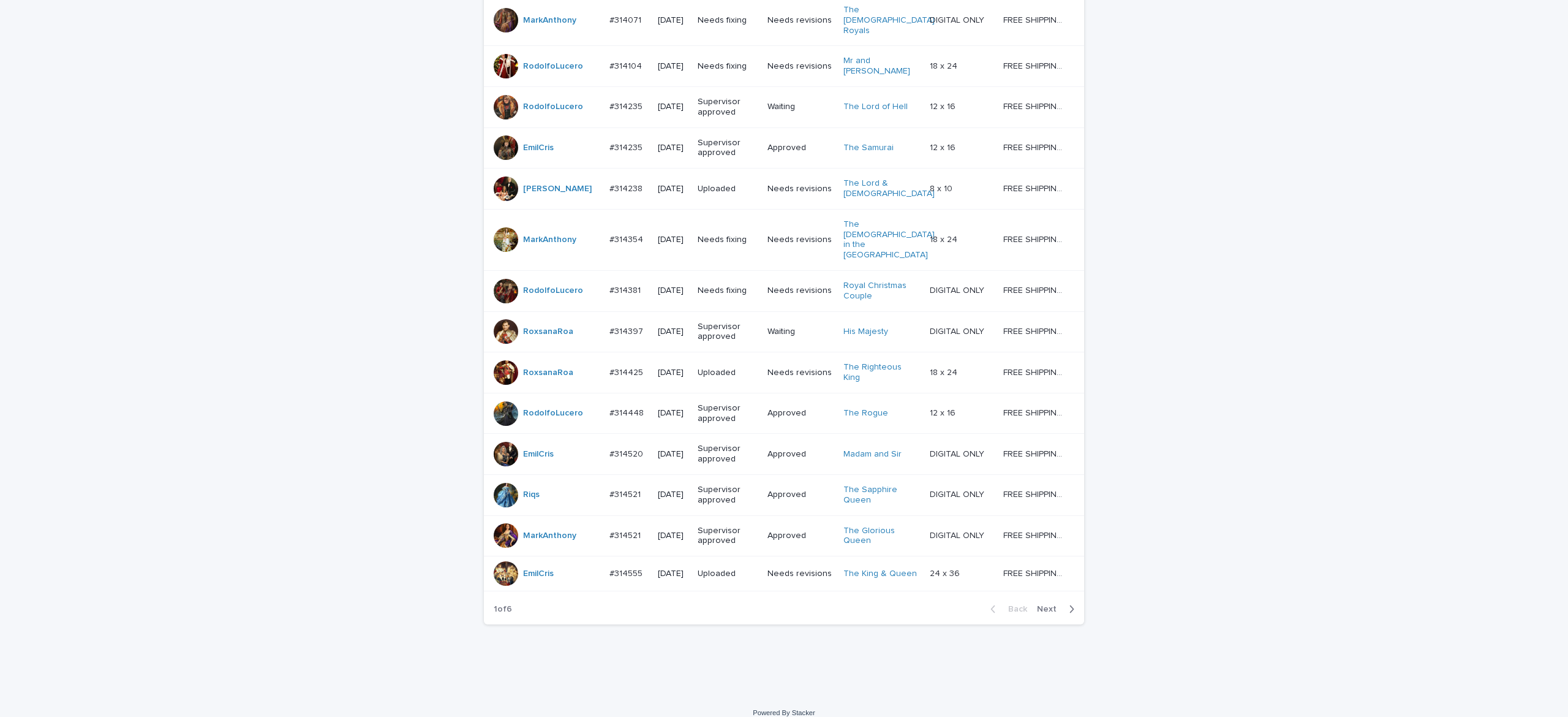
click at [1050, 604] on span "Next" at bounding box center [1051, 608] width 27 height 8
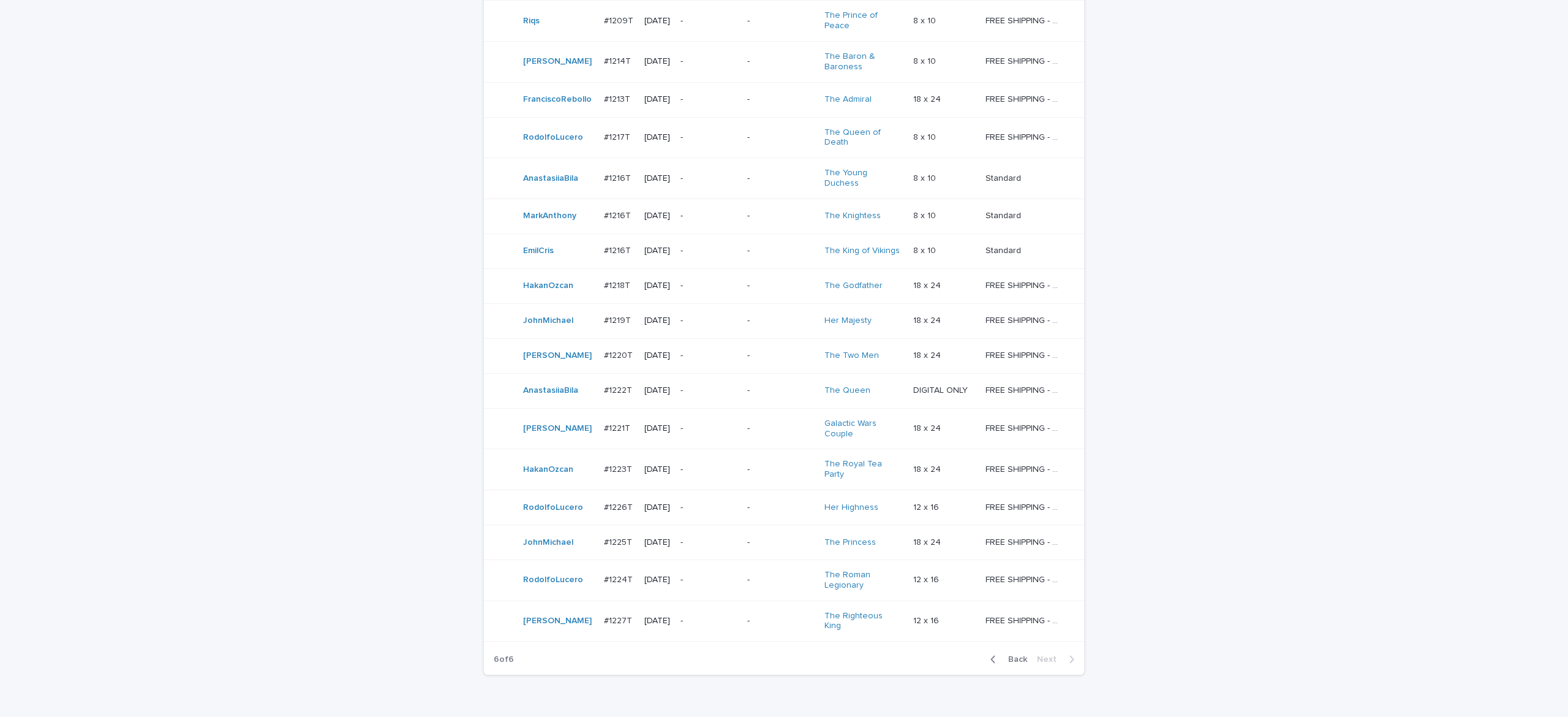
scroll to position [602, 0]
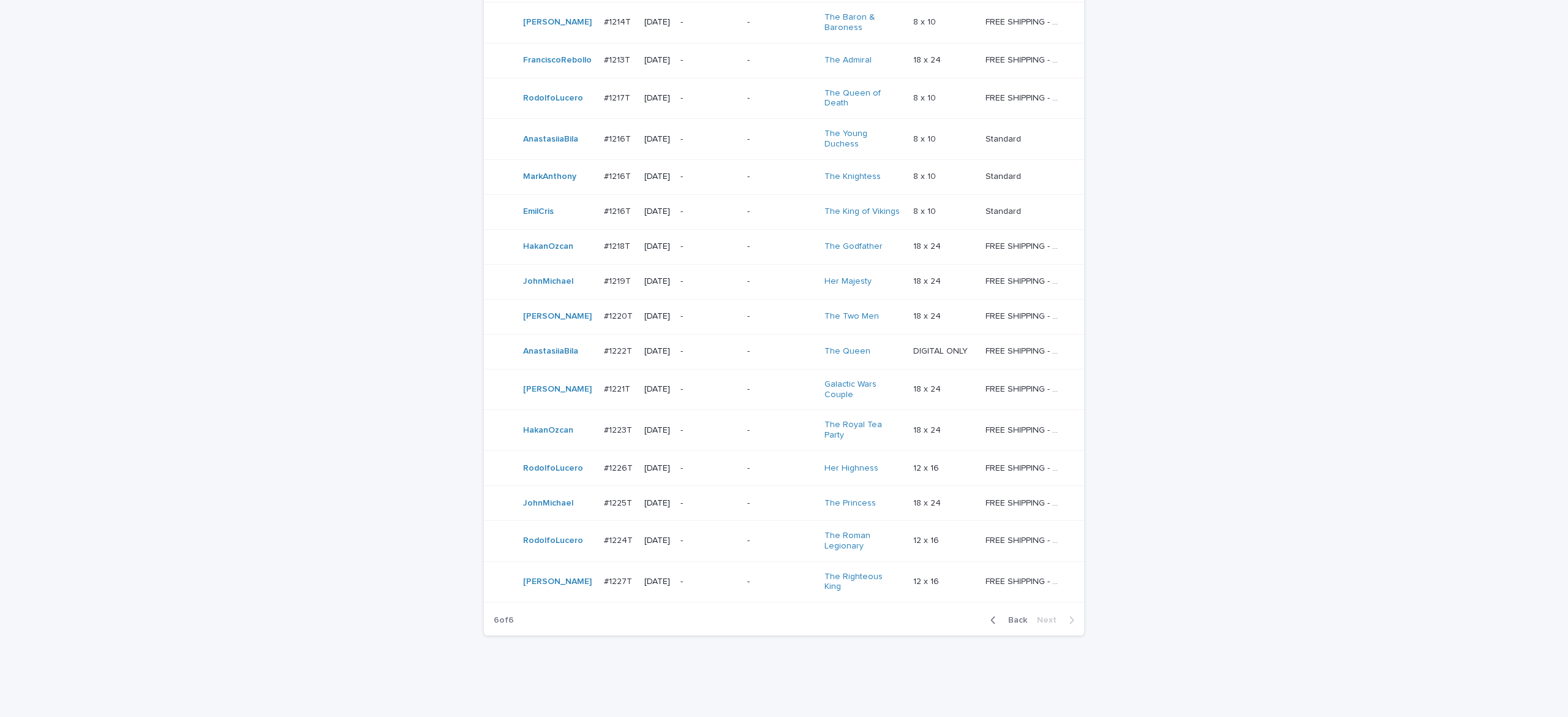
drag, startPoint x: 1007, startPoint y: 594, endPoint x: 1466, endPoint y: 595, distance: 459.0
click at [1007, 616] on span "Back" at bounding box center [1014, 620] width 27 height 8
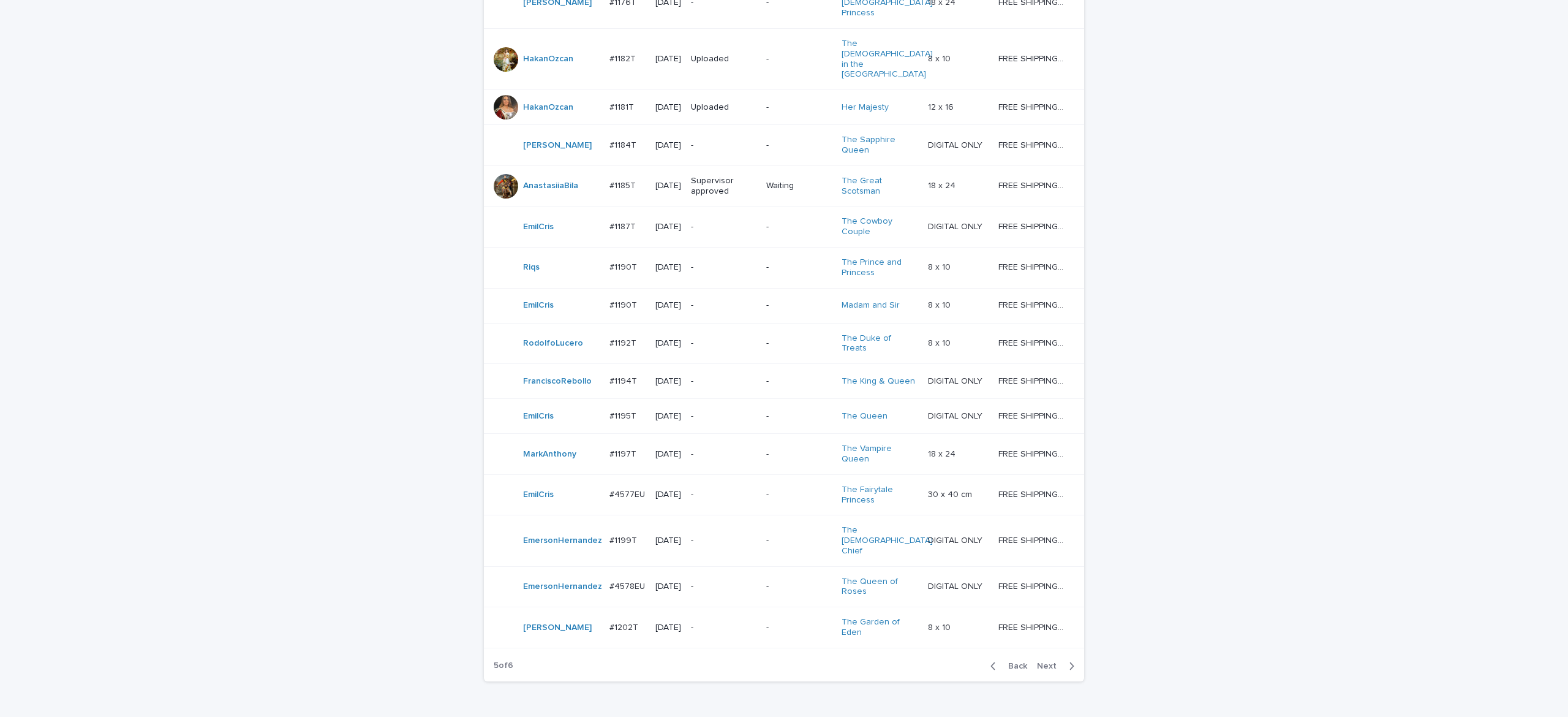
scroll to position [924, 0]
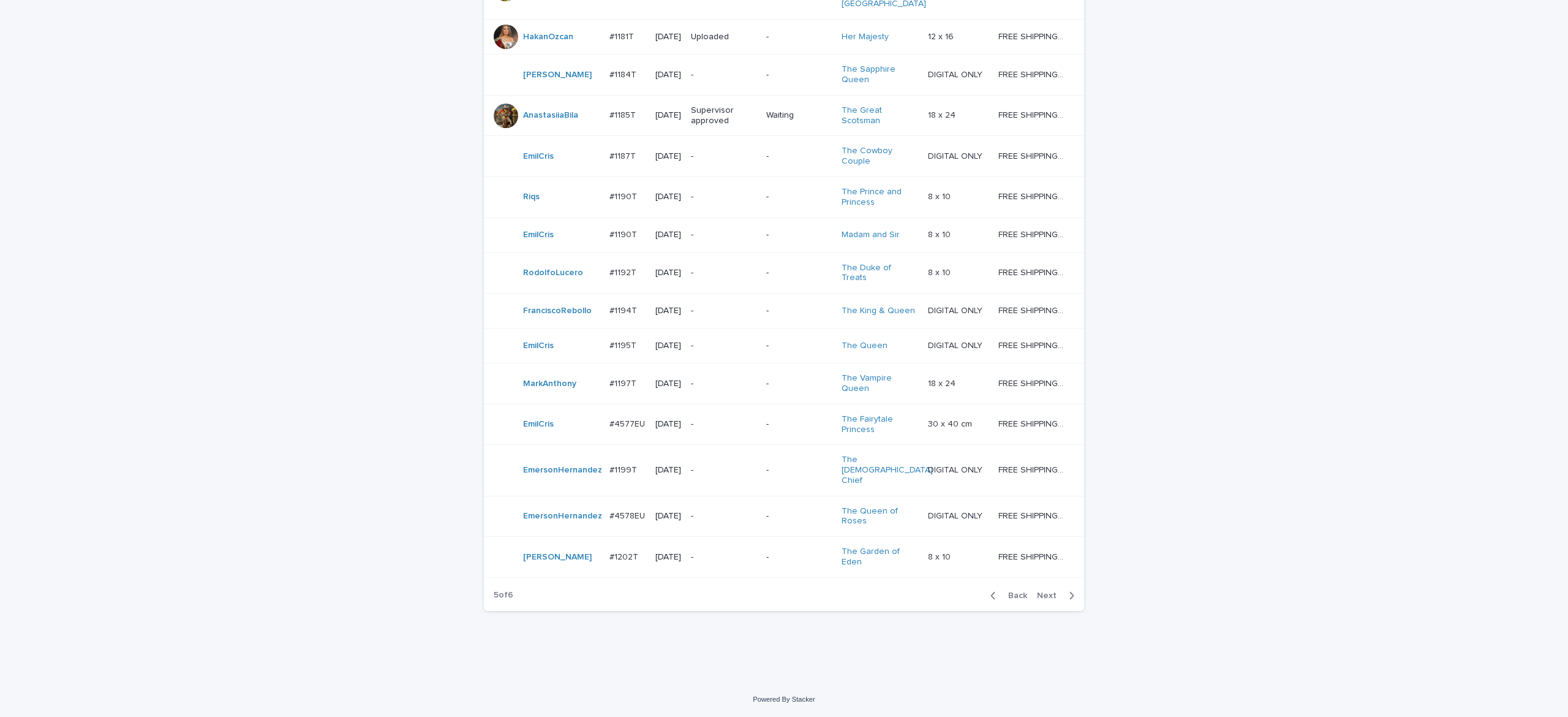
click at [1037, 595] on span "Next" at bounding box center [1051, 595] width 27 height 8
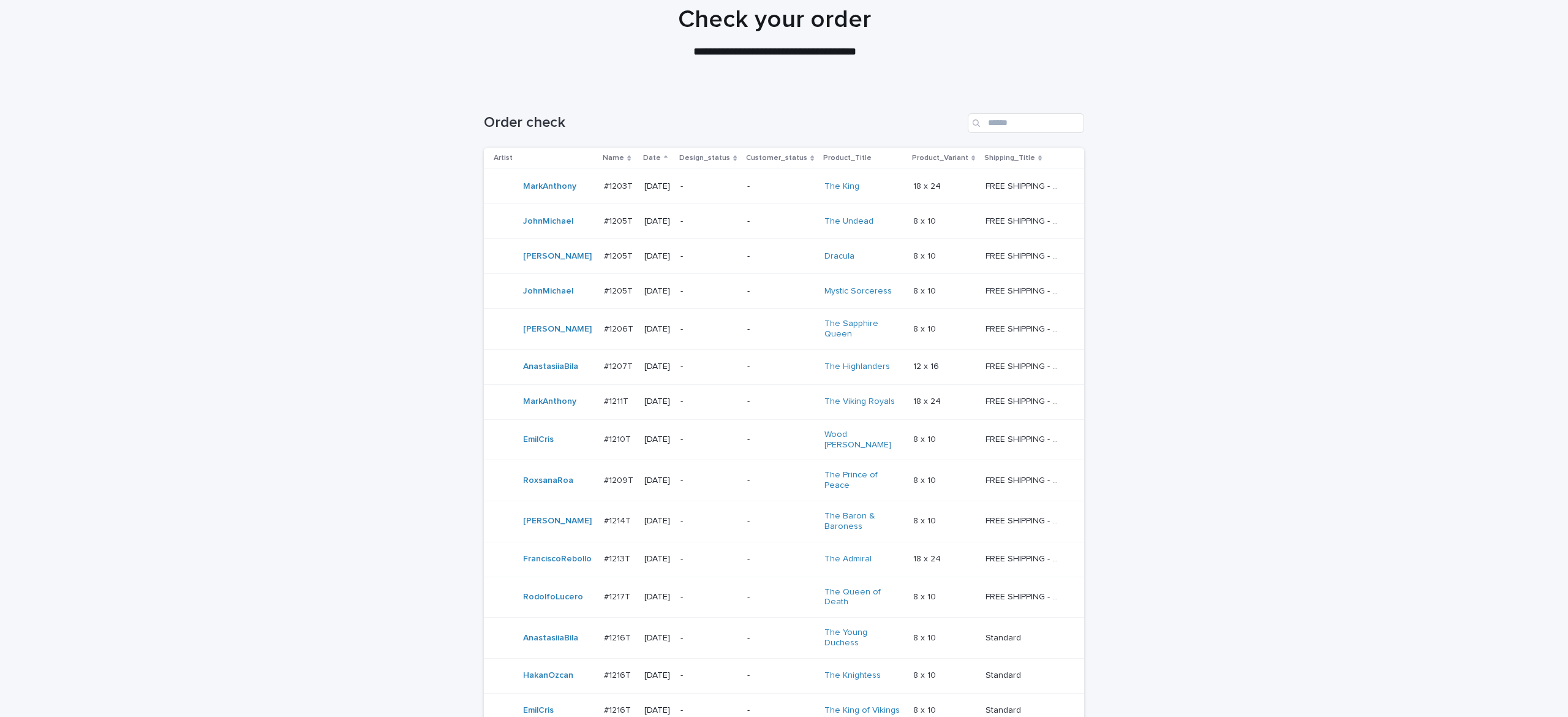
scroll to position [97, 0]
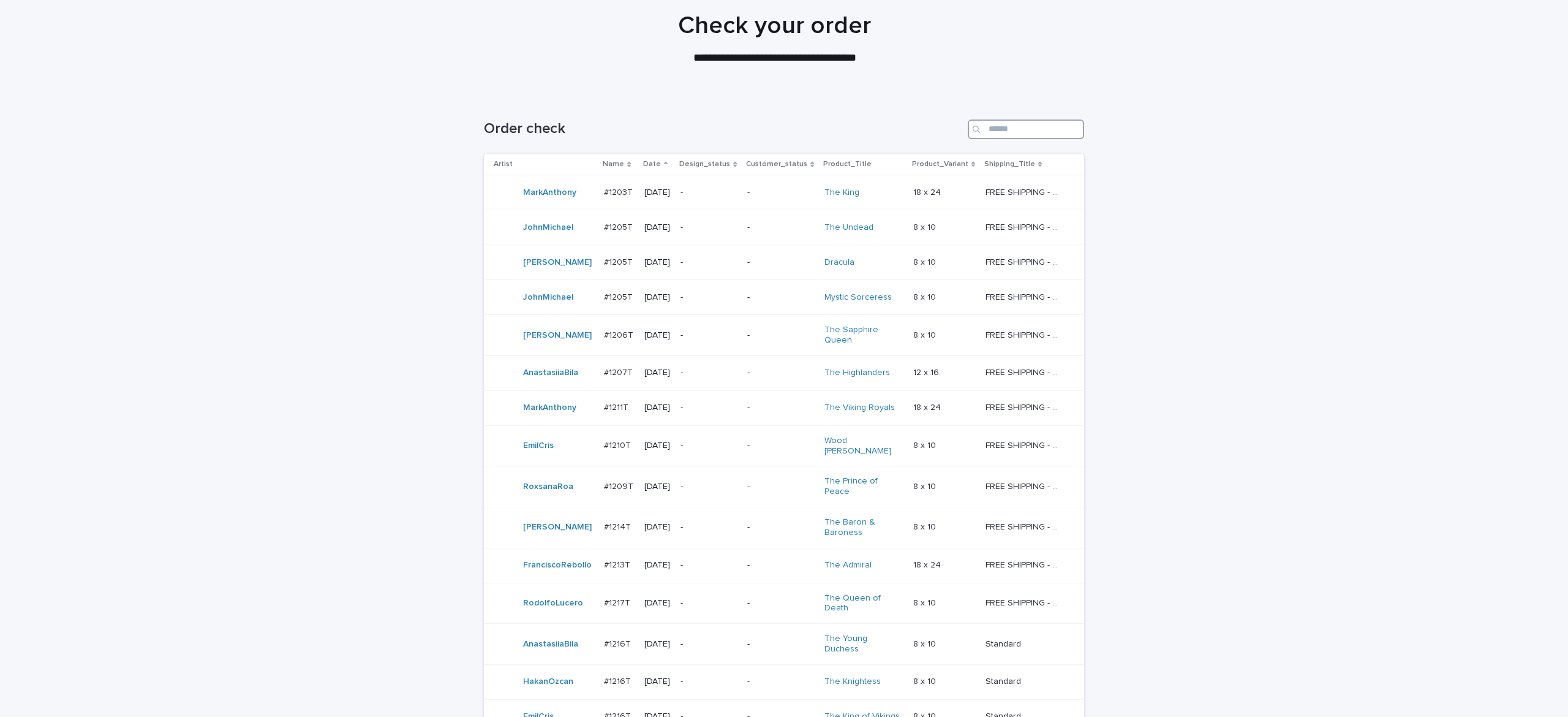
click at [1003, 122] on input "Search" at bounding box center [1026, 129] width 116 height 19
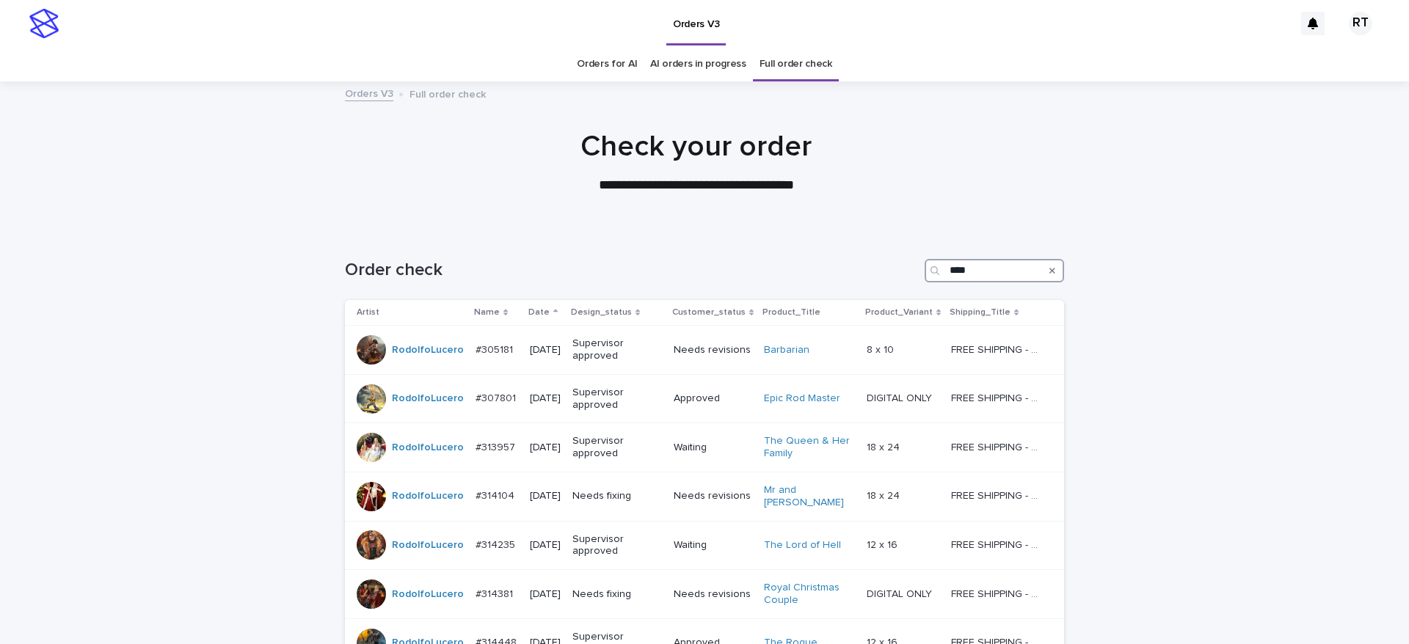
drag, startPoint x: 979, startPoint y: 269, endPoint x: 845, endPoint y: 258, distance: 134.7
click at [818, 258] on div "Order check ****" at bounding box center [704, 265] width 719 height 70
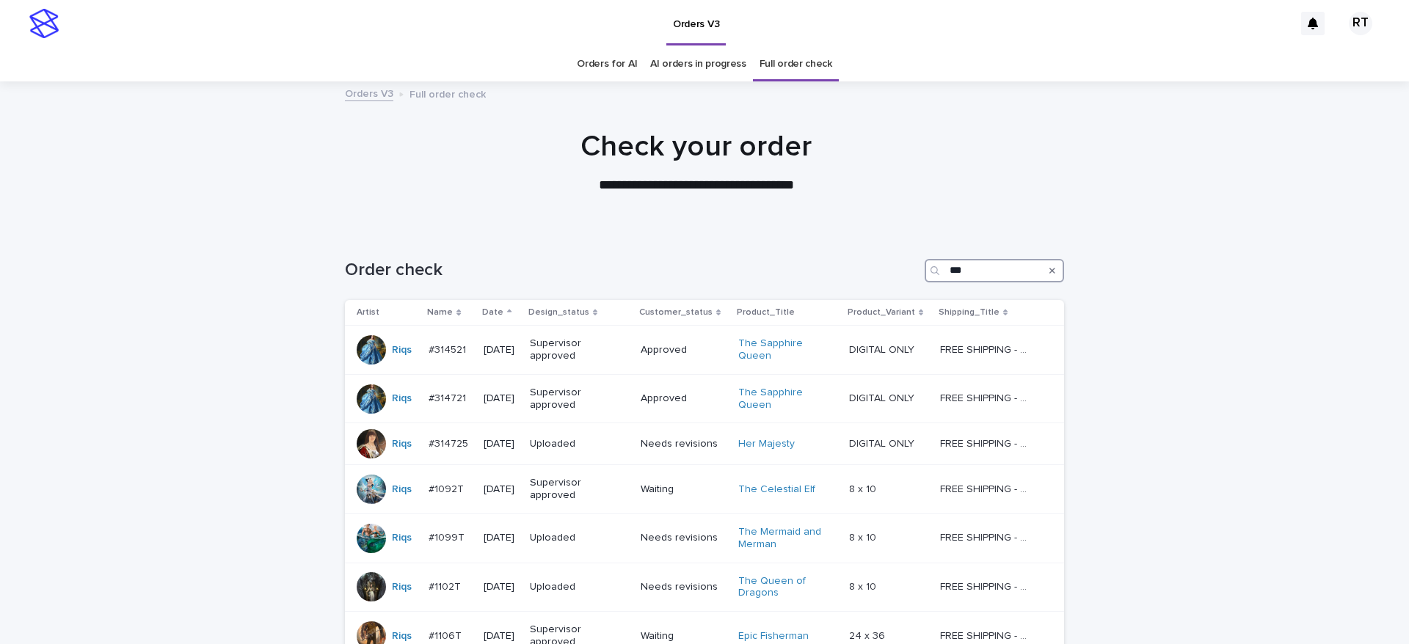
drag, startPoint x: 972, startPoint y: 270, endPoint x: 859, endPoint y: 276, distance: 113.2
click at [843, 269] on div "Order check ***" at bounding box center [704, 270] width 719 height 23
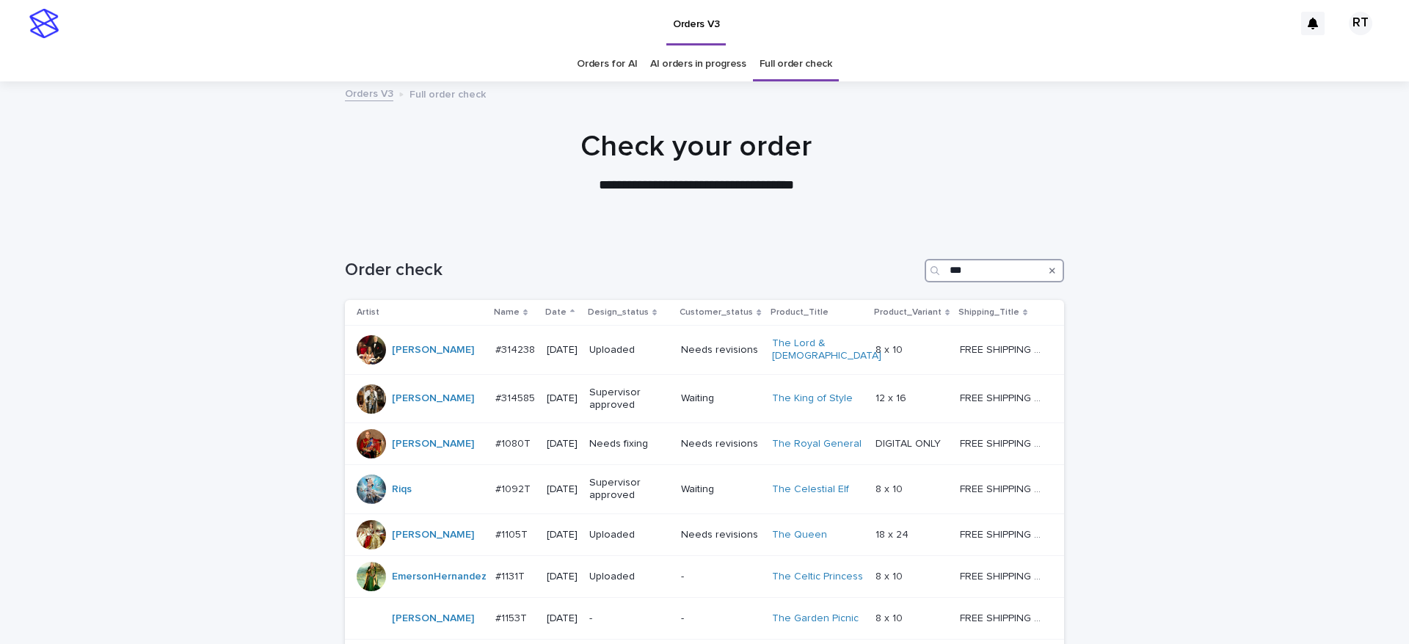
drag, startPoint x: 947, startPoint y: 272, endPoint x: 914, endPoint y: 260, distance: 35.3
click at [896, 264] on div "Order check ***" at bounding box center [704, 270] width 719 height 23
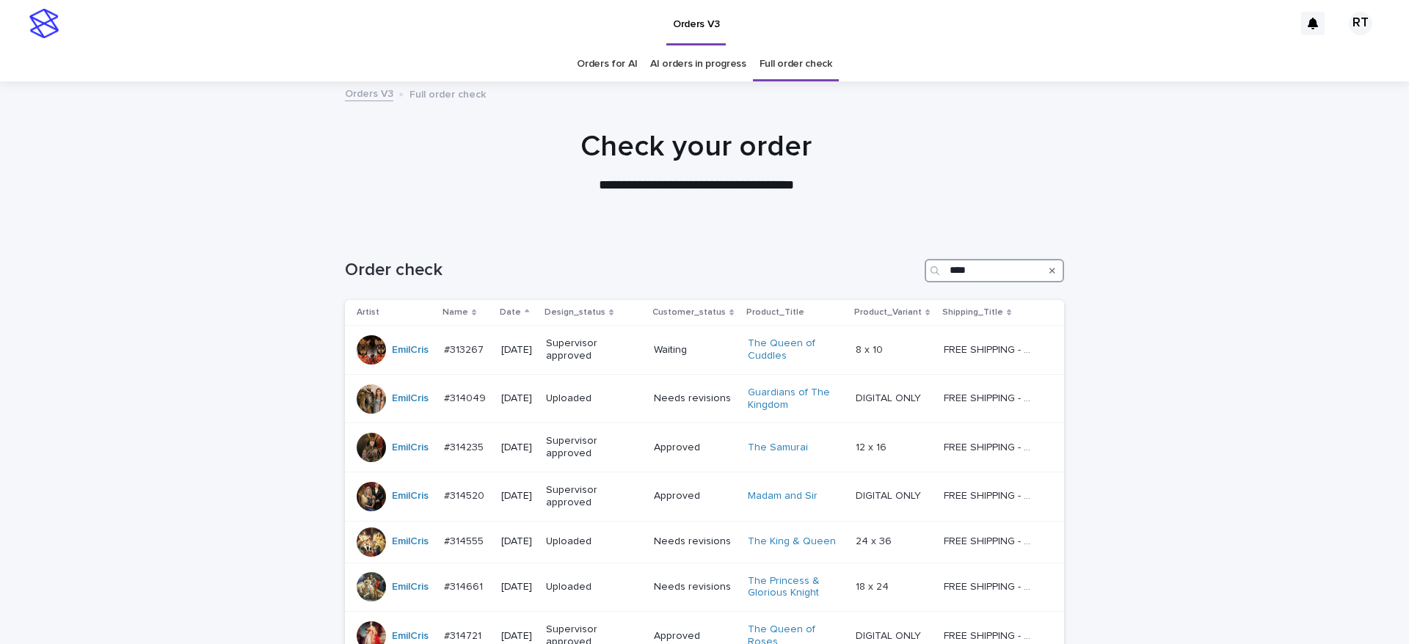
drag, startPoint x: 905, startPoint y: 272, endPoint x: 878, endPoint y: 261, distance: 29.0
click at [854, 271] on div "Order check ****" at bounding box center [704, 270] width 719 height 23
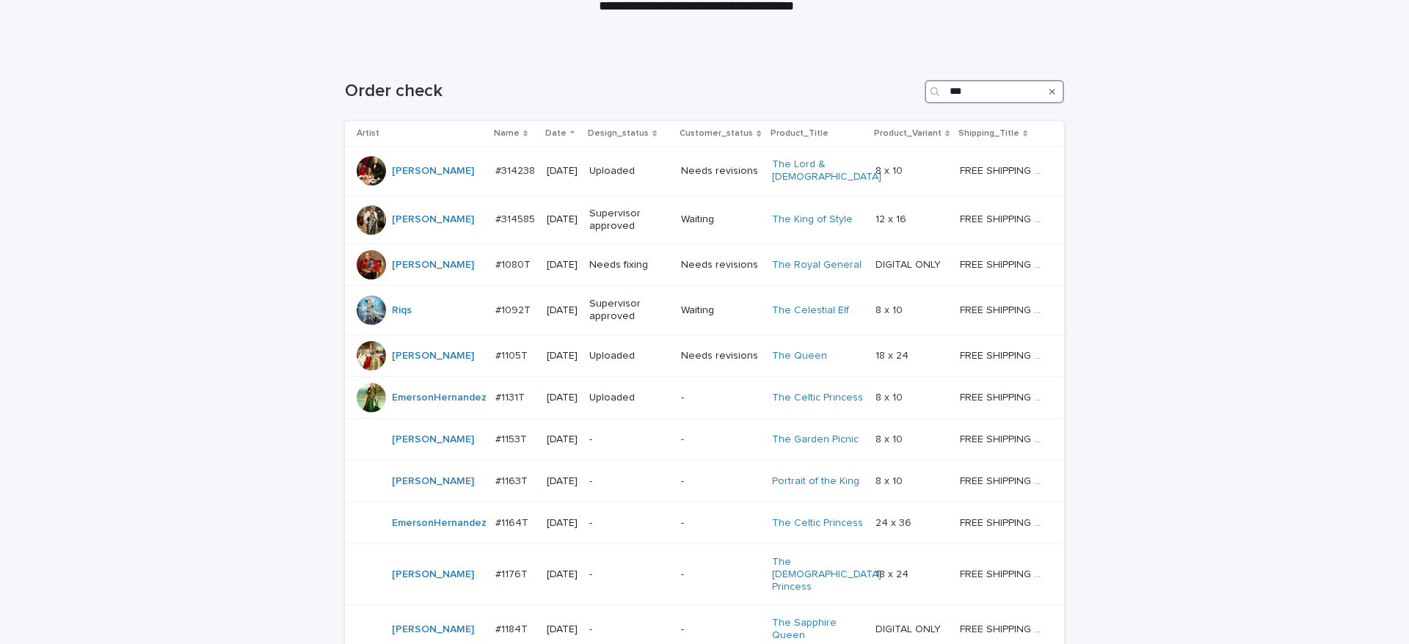
scroll to position [142, 0]
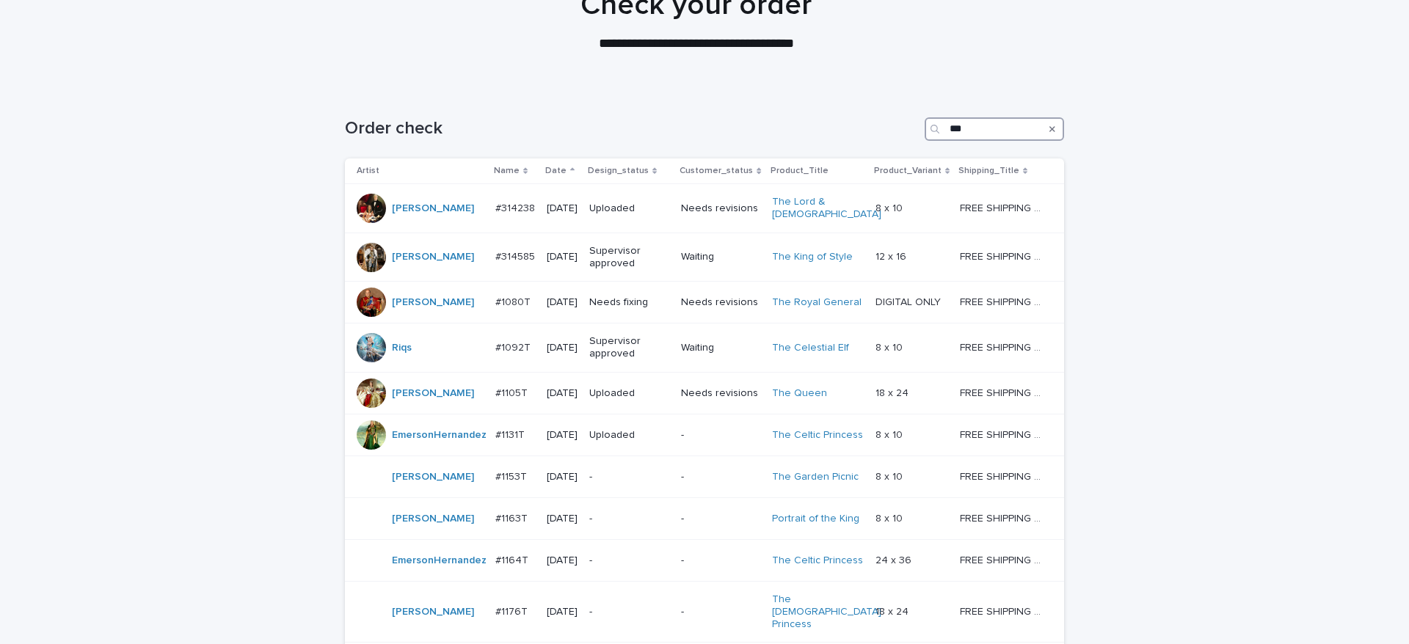
drag, startPoint x: 864, startPoint y: 114, endPoint x: 847, endPoint y: 117, distance: 17.1
click at [851, 113] on div "Order check ***" at bounding box center [704, 123] width 719 height 70
type input "***"
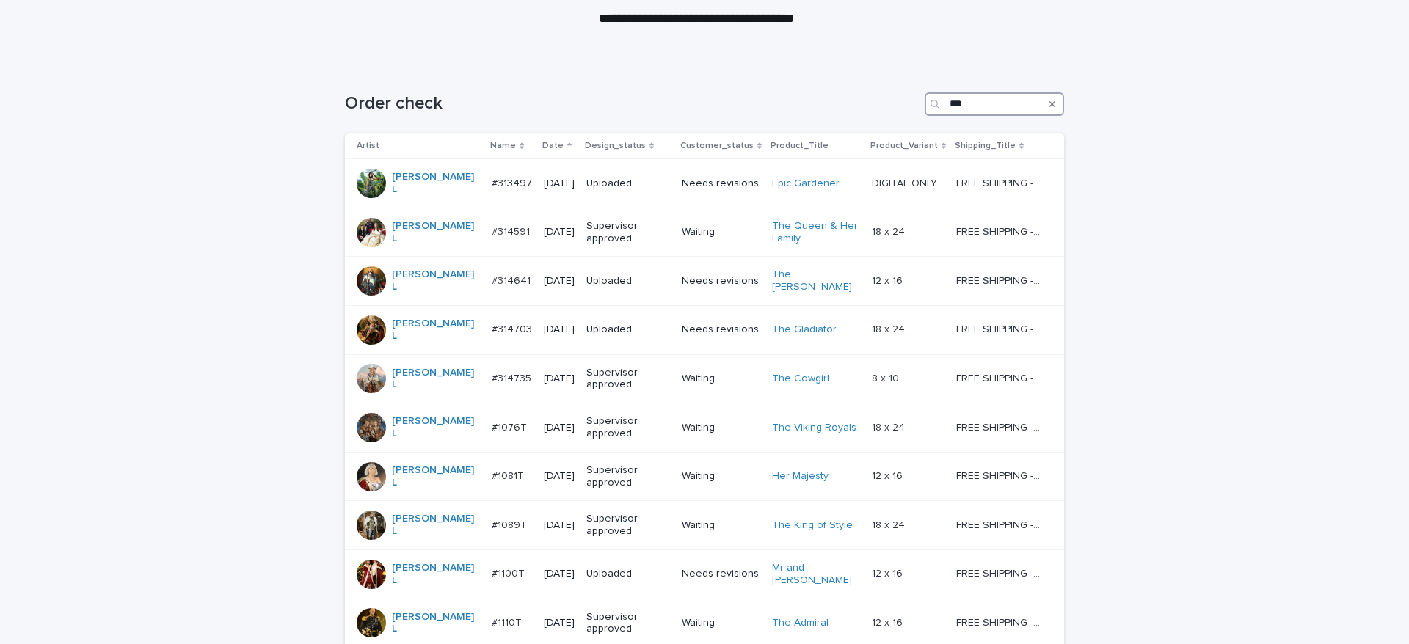
scroll to position [145, 0]
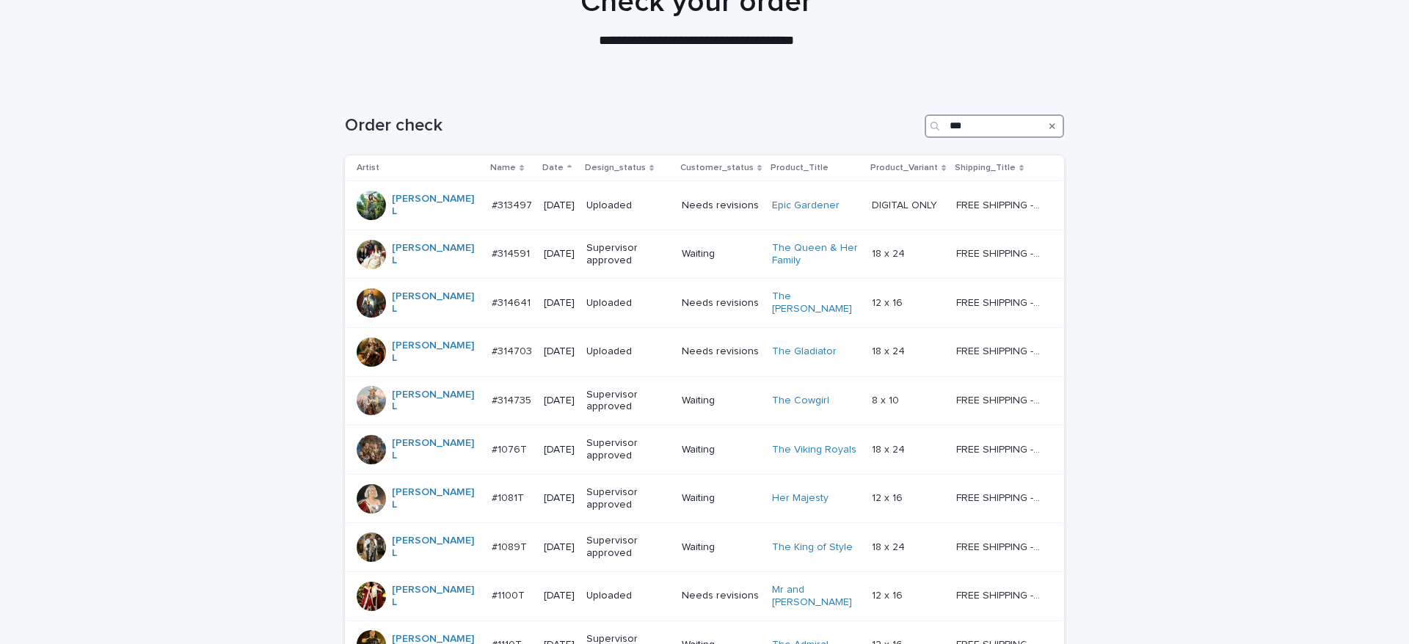
drag, startPoint x: 953, startPoint y: 120, endPoint x: 858, endPoint y: 130, distance: 95.2
click at [871, 126] on div "Order check ***" at bounding box center [704, 126] width 719 height 23
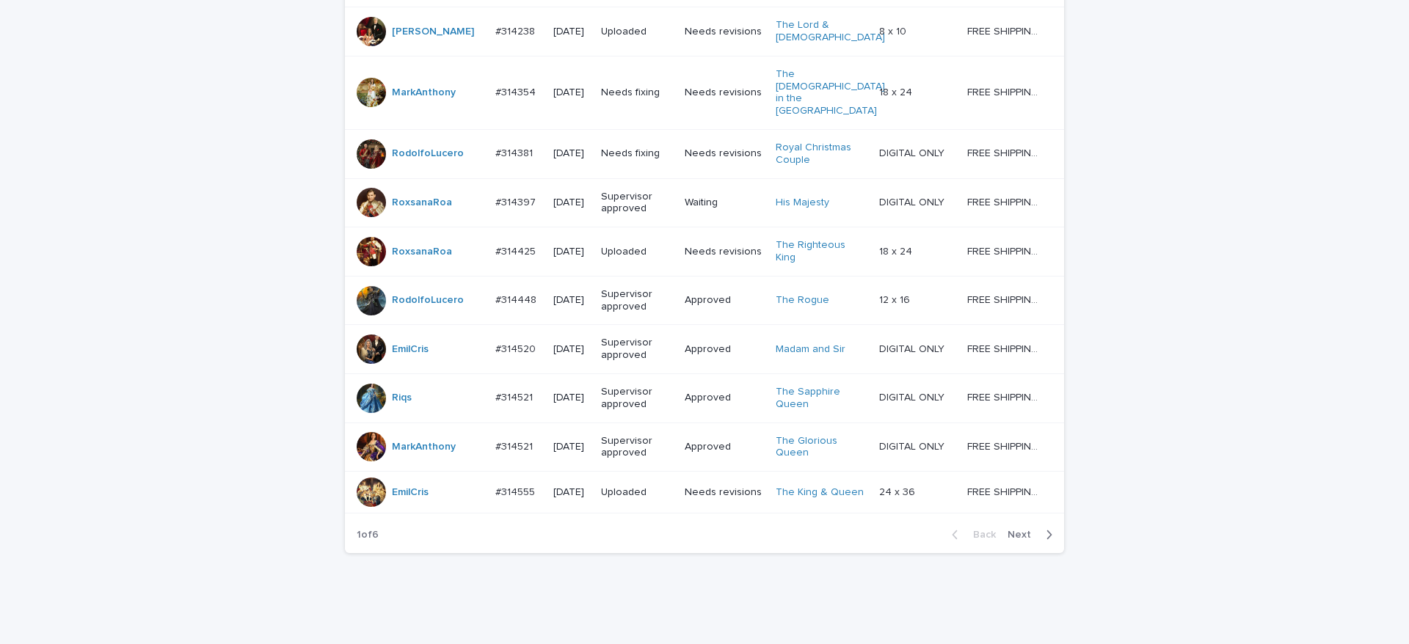
scroll to position [1315, 0]
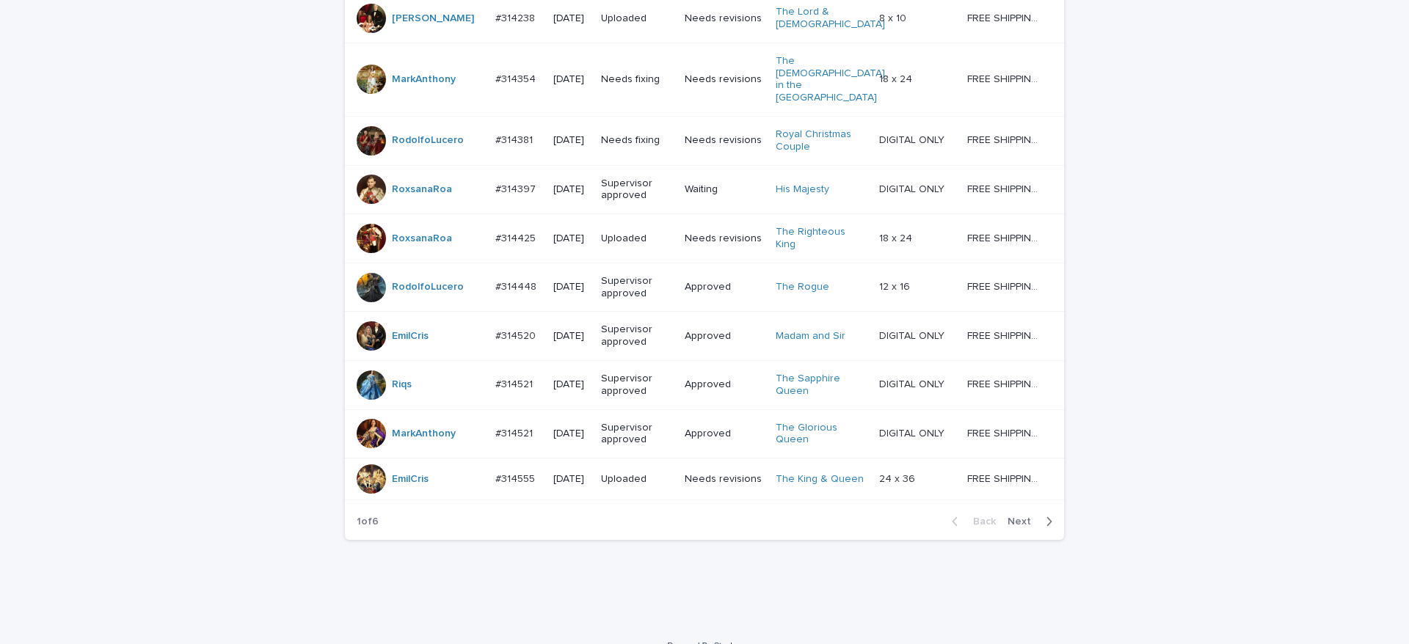
click at [1012, 517] on span "Next" at bounding box center [1024, 522] width 32 height 10
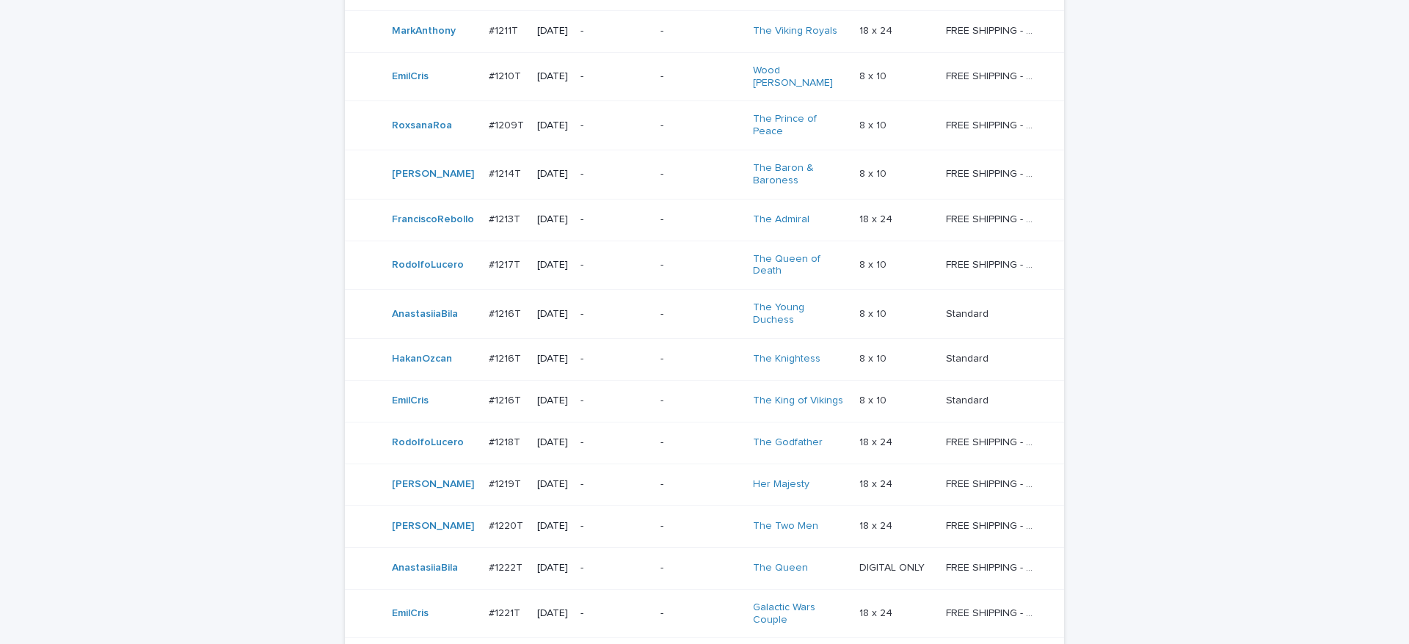
scroll to position [844, 0]
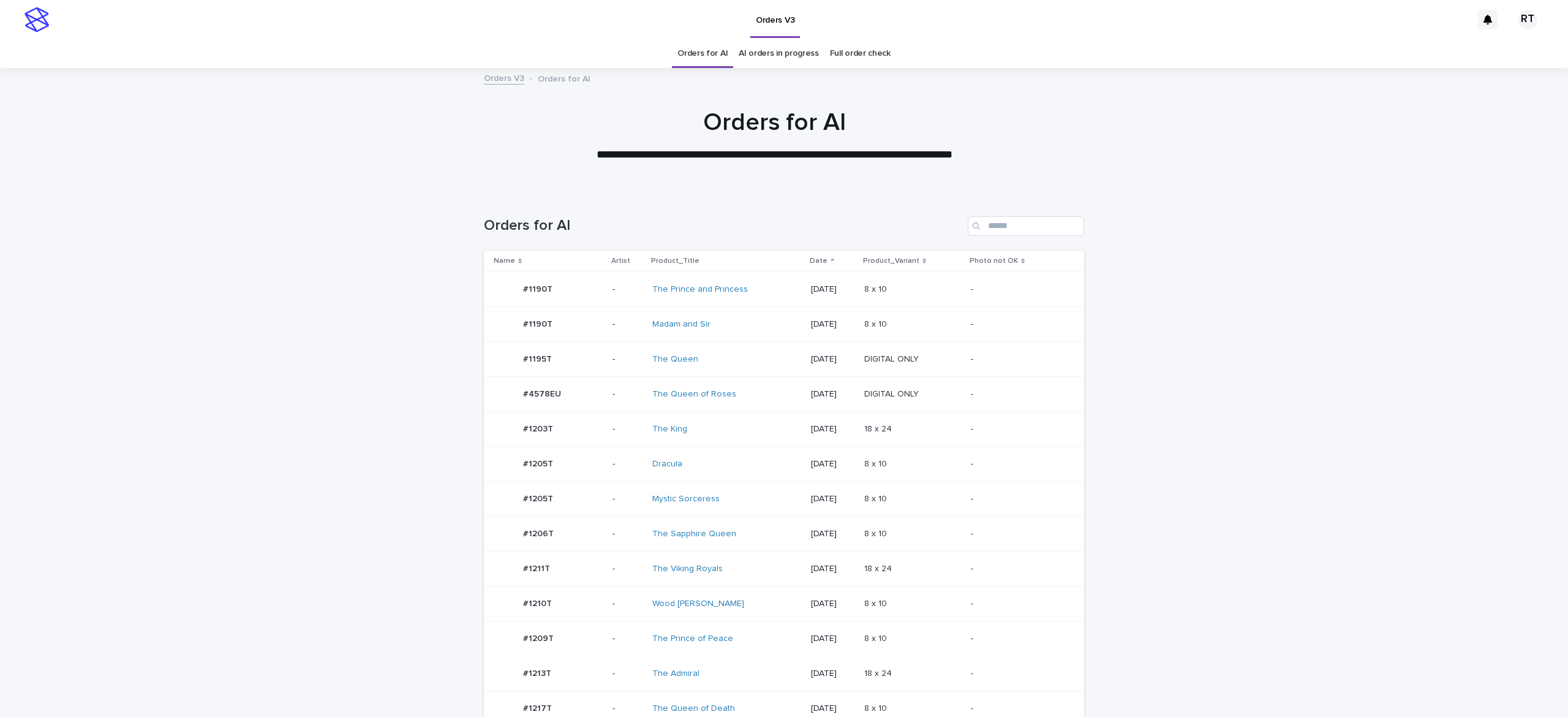
drag, startPoint x: 774, startPoint y: 499, endPoint x: 760, endPoint y: 502, distance: 14.3
click at [760, 502] on div "Mystic Sorceress" at bounding box center [727, 499] width 149 height 20
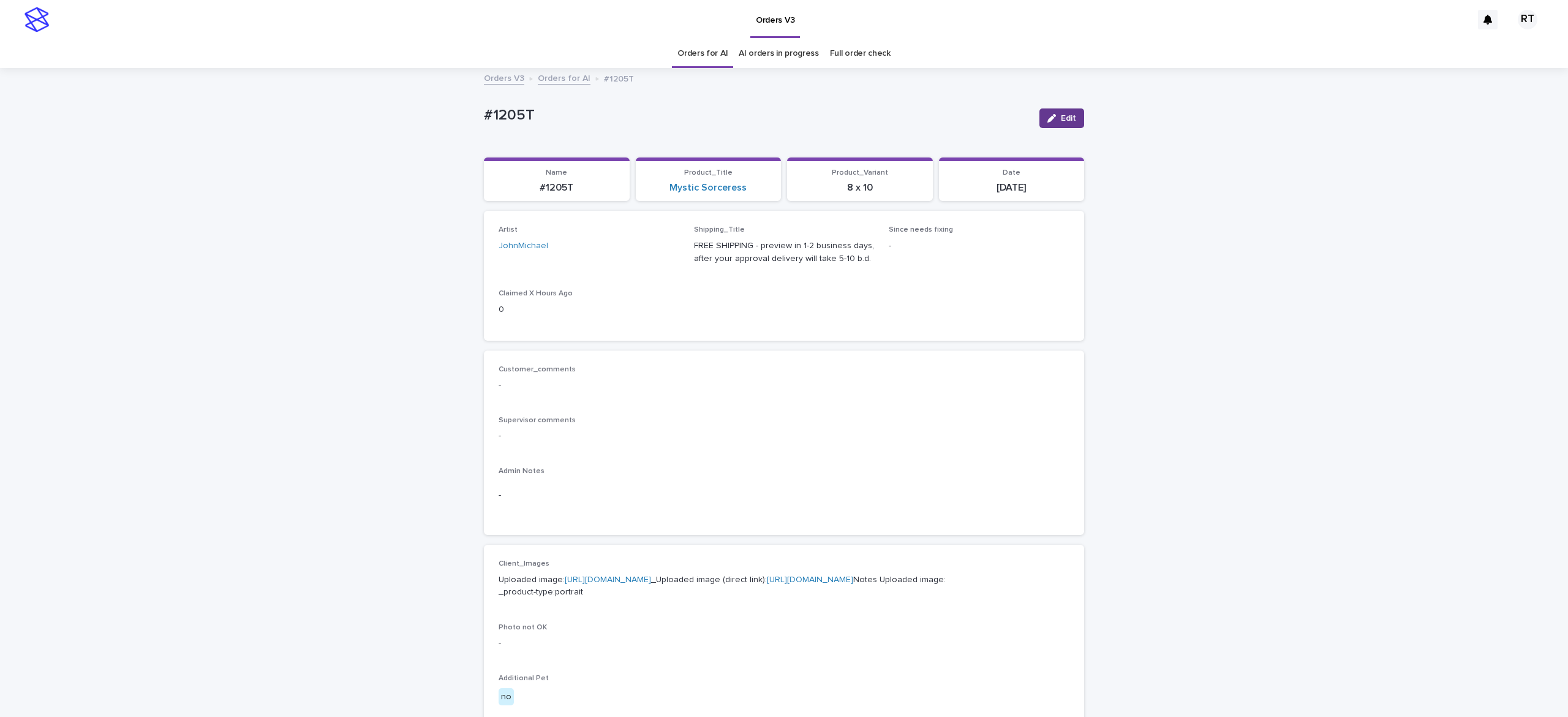
click at [1061, 114] on span "Edit" at bounding box center [1068, 119] width 15 height 8
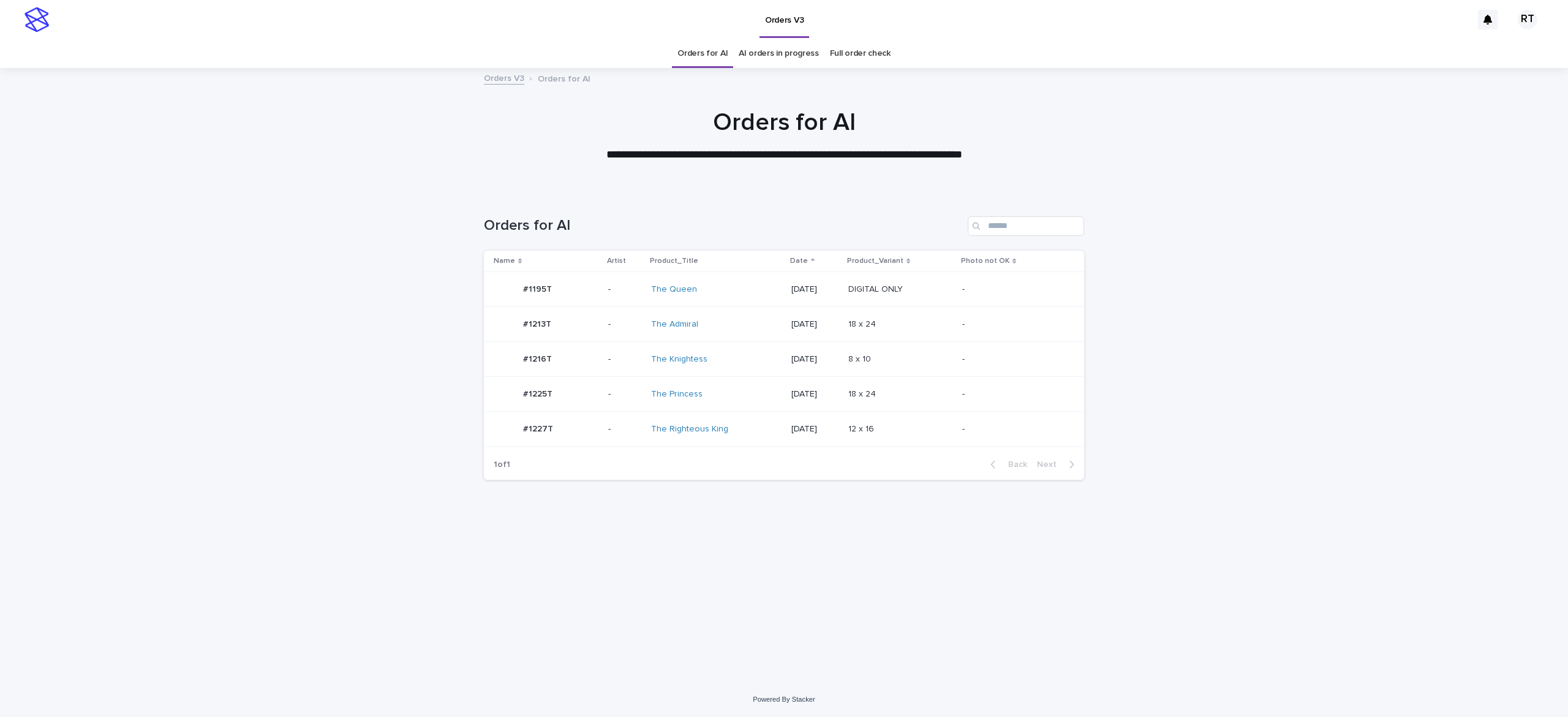
click at [743, 423] on div "The Righteous King" at bounding box center [716, 429] width 130 height 20
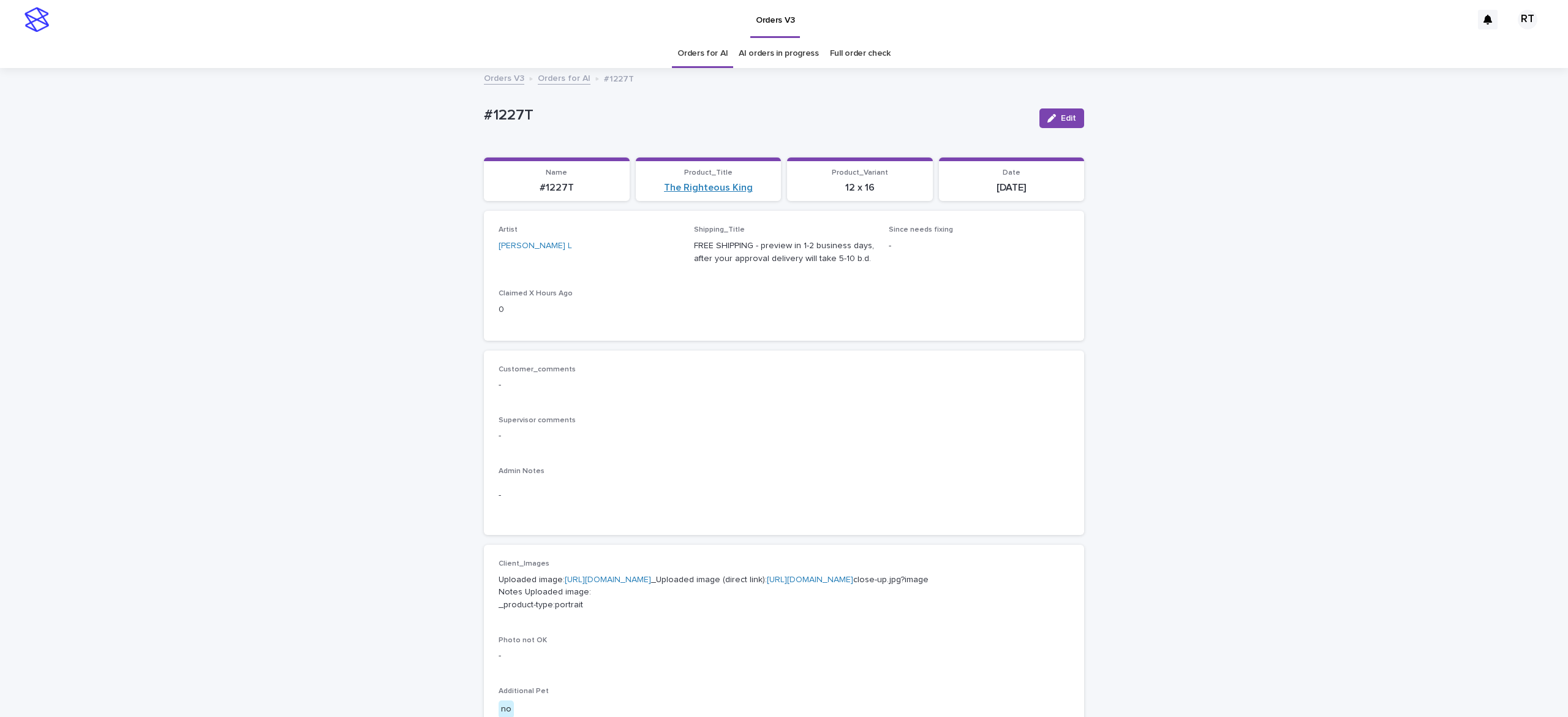
drag, startPoint x: 1055, startPoint y: 125, endPoint x: 736, endPoint y: 184, distance: 324.4
click at [1054, 125] on button "Edit" at bounding box center [1062, 118] width 45 height 19
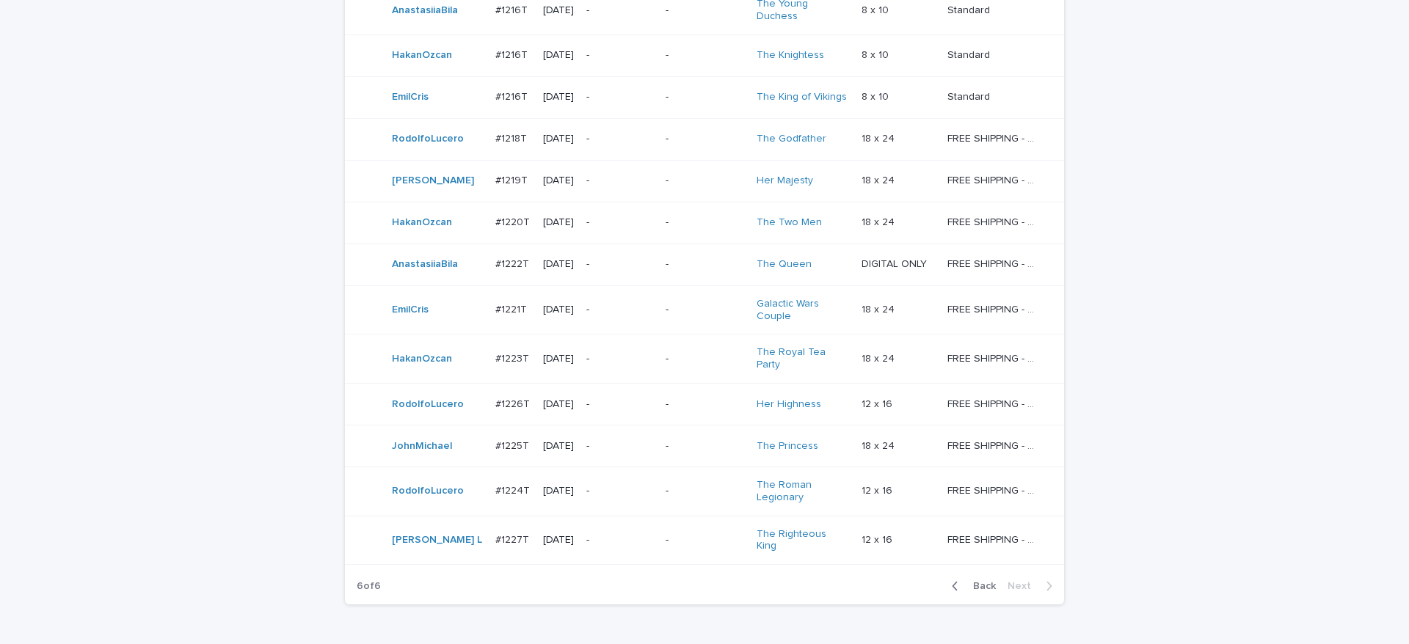
scroll to position [929, 0]
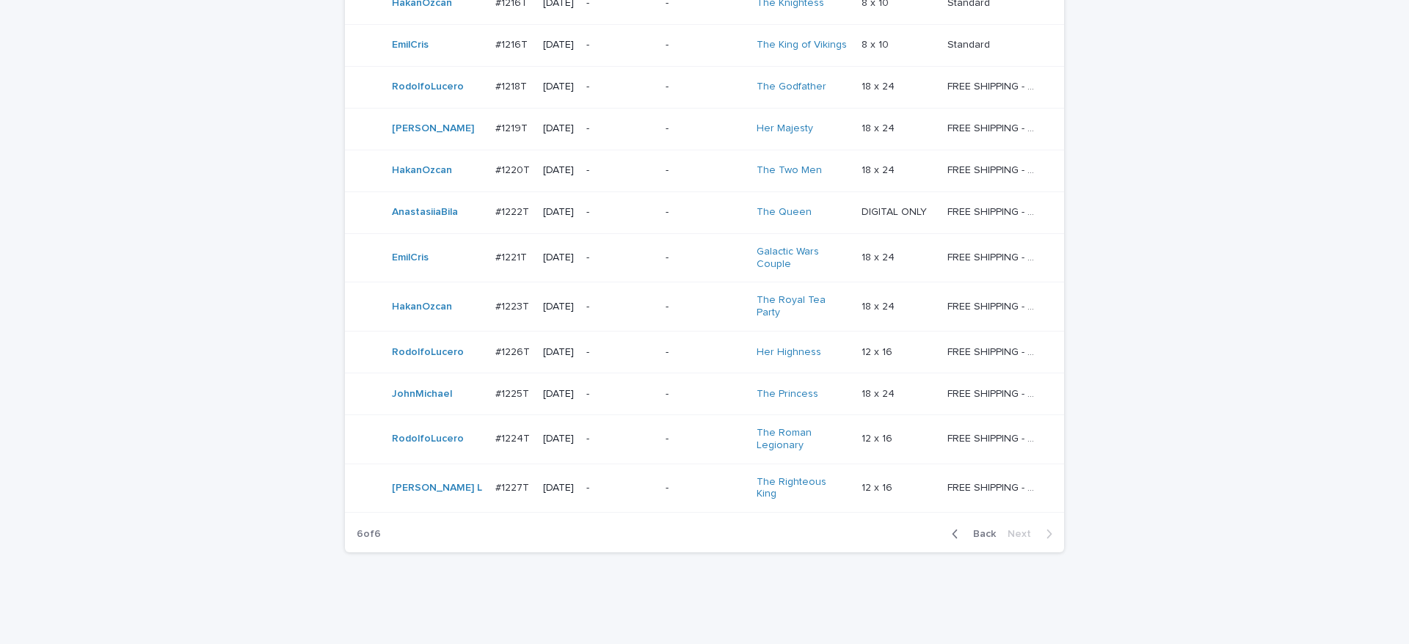
drag, startPoint x: 974, startPoint y: 494, endPoint x: 1082, endPoint y: 478, distance: 109.1
click at [975, 528] on button "Back" at bounding box center [971, 534] width 62 height 13
